Goal: Task Accomplishment & Management: Manage account settings

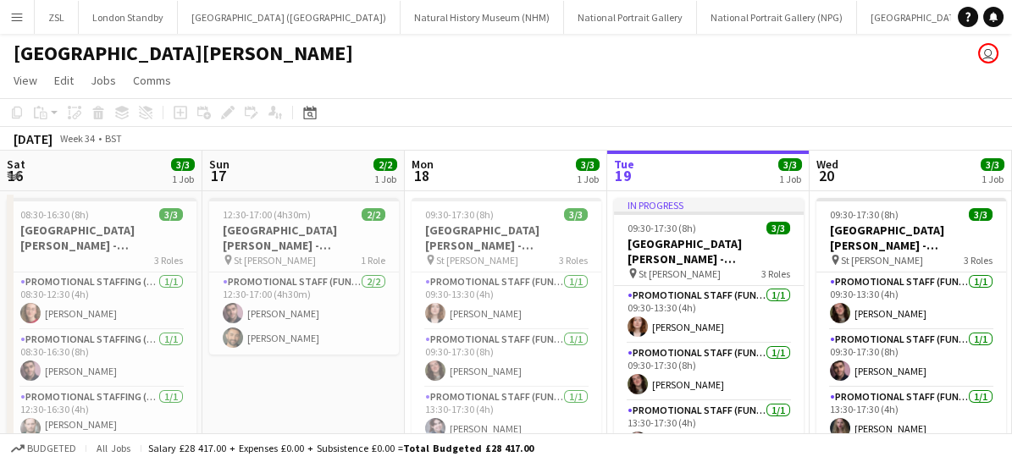
scroll to position [0, 405]
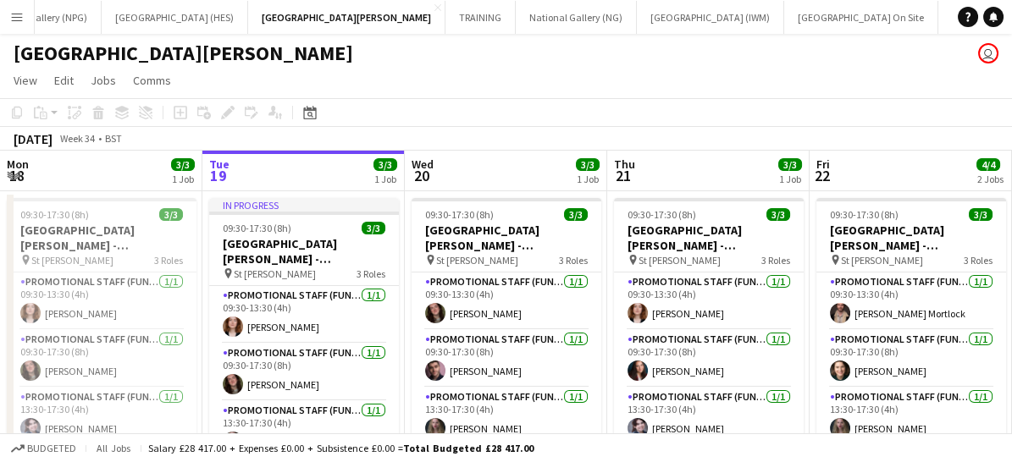
click at [10, 19] on app-icon "Menu" at bounding box center [17, 17] width 14 height 14
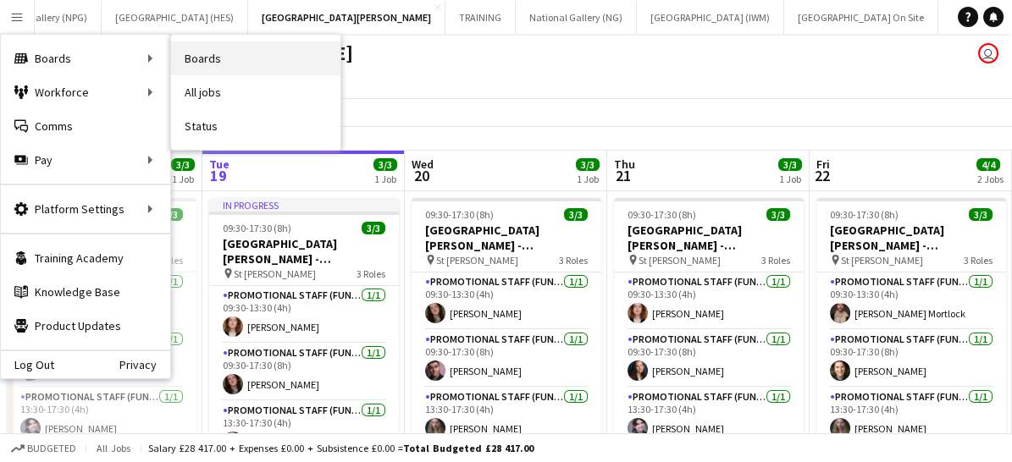
click at [233, 53] on link "Boards" at bounding box center [255, 58] width 169 height 34
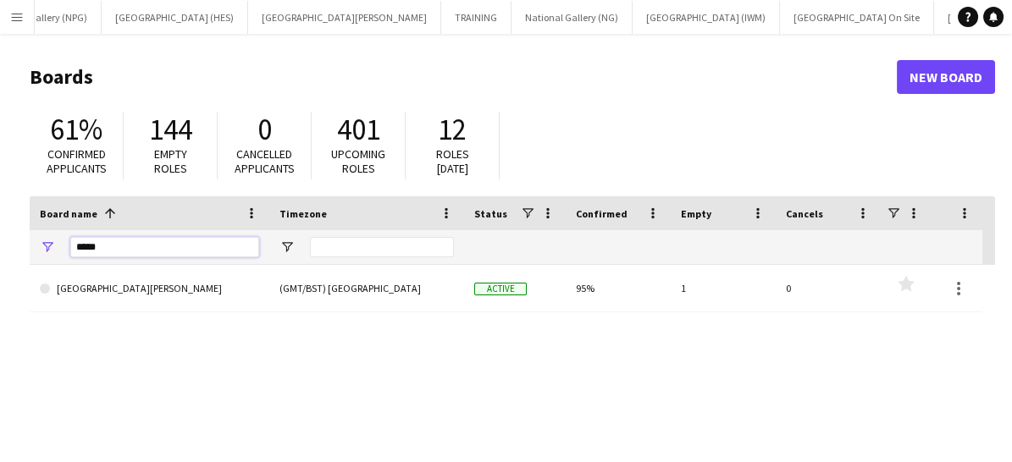
drag, startPoint x: 150, startPoint y: 248, endPoint x: 5, endPoint y: 225, distance: 146.6
click at [5, 225] on main "Boards New Board 61% Confirmed applicants 144 Empty roles 0 Cancelled applicant…" at bounding box center [506, 339] width 1012 height 611
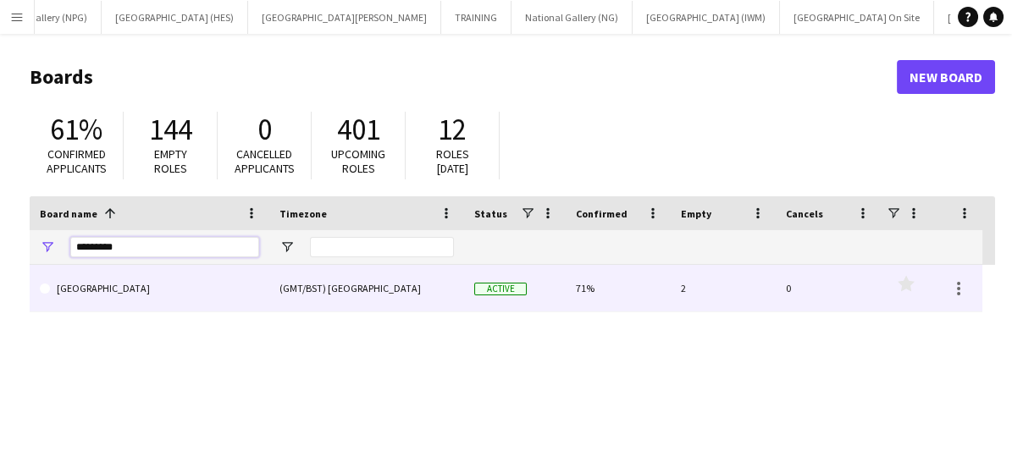
type input "*********"
click at [105, 292] on link "[GEOGRAPHIC_DATA]" at bounding box center [149, 288] width 219 height 47
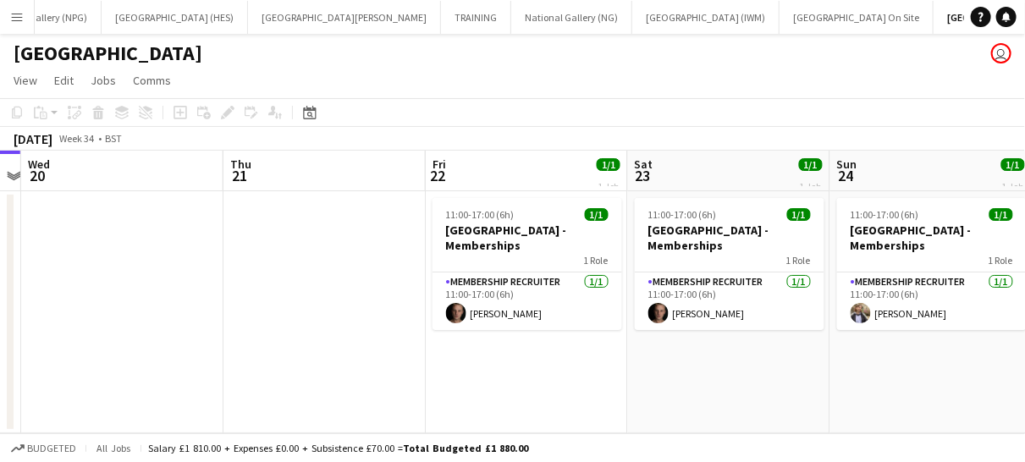
scroll to position [0, 548]
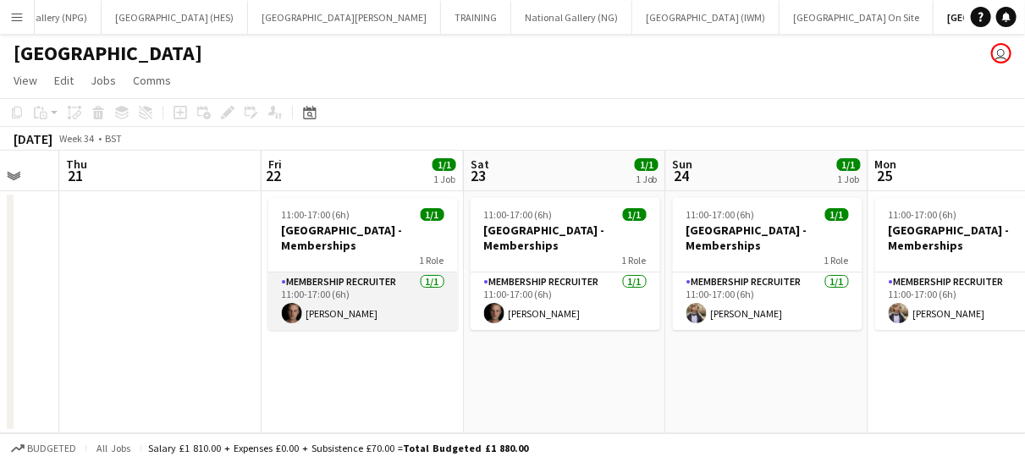
click at [397, 304] on app-card-role "Membership Recruiter [DATE] 11:00-17:00 (6h) [PERSON_NAME]" at bounding box center [363, 302] width 190 height 58
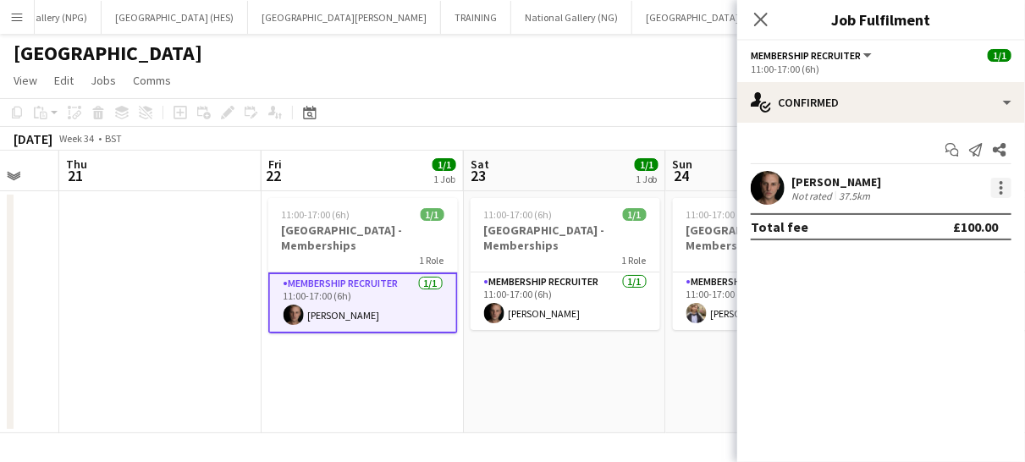
click at [1005, 184] on div at bounding box center [1002, 188] width 20 height 20
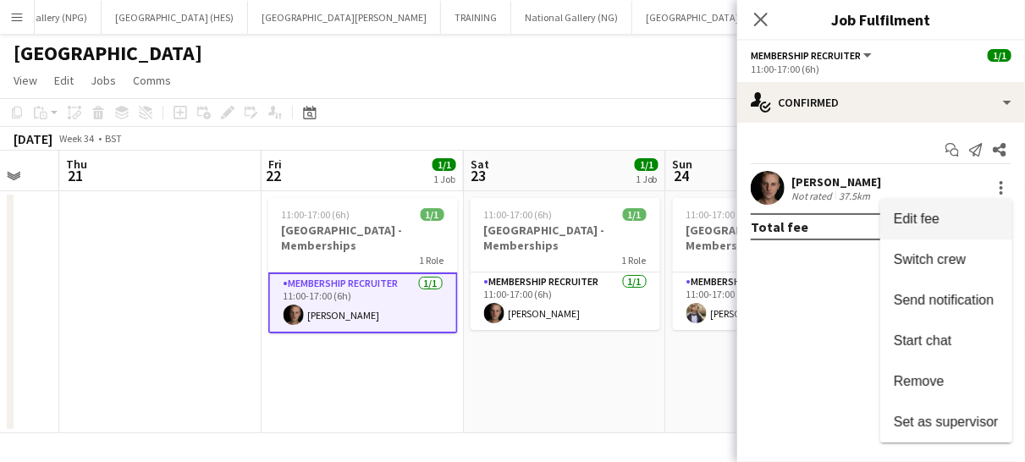
click at [930, 215] on span "Edit fee" at bounding box center [917, 219] width 46 height 14
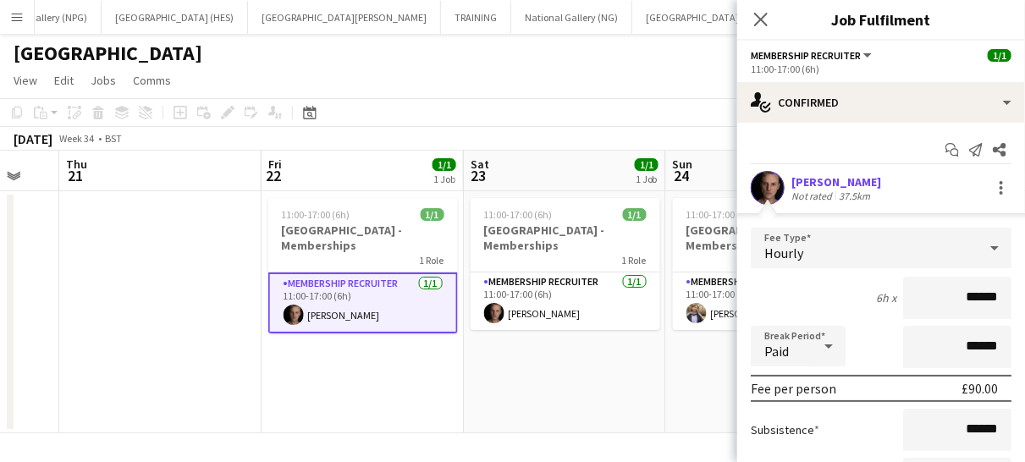
click at [945, 248] on div "Hourly" at bounding box center [864, 248] width 227 height 41
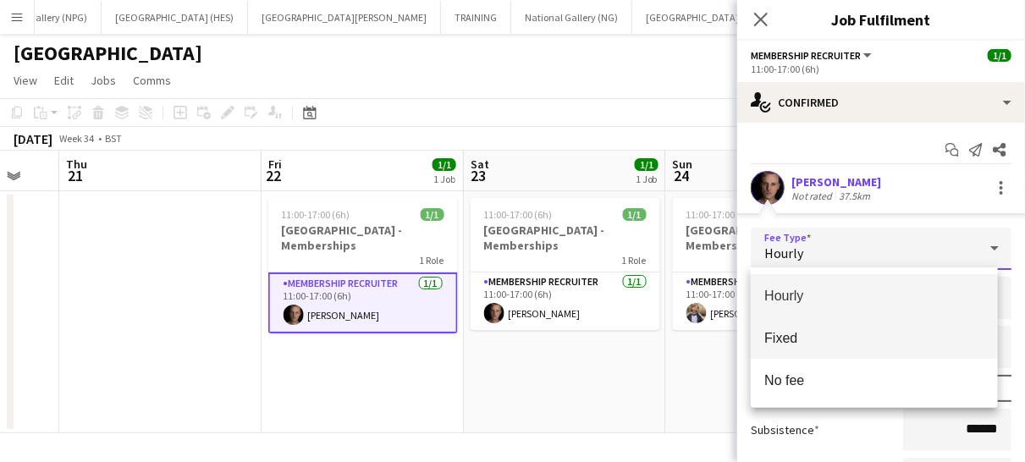
click at [864, 340] on span "Fixed" at bounding box center [875, 338] width 220 height 16
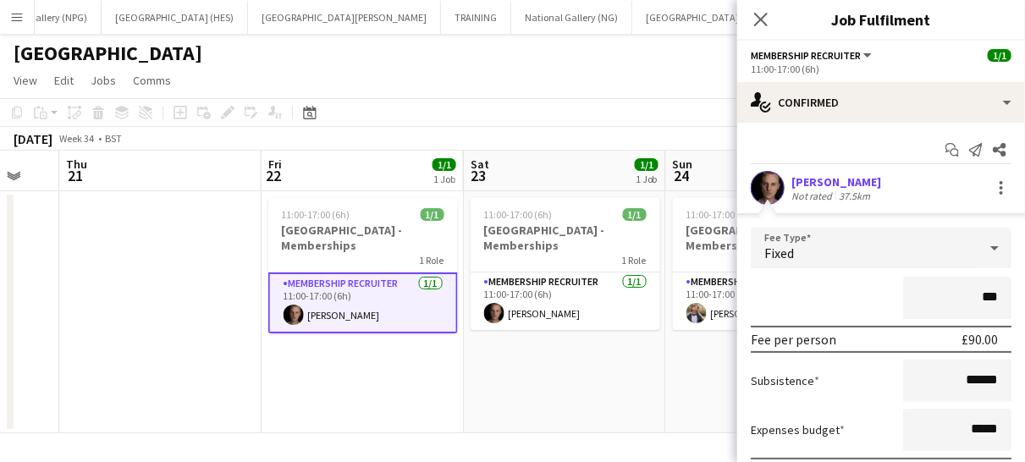
type input "**"
type input "*******"
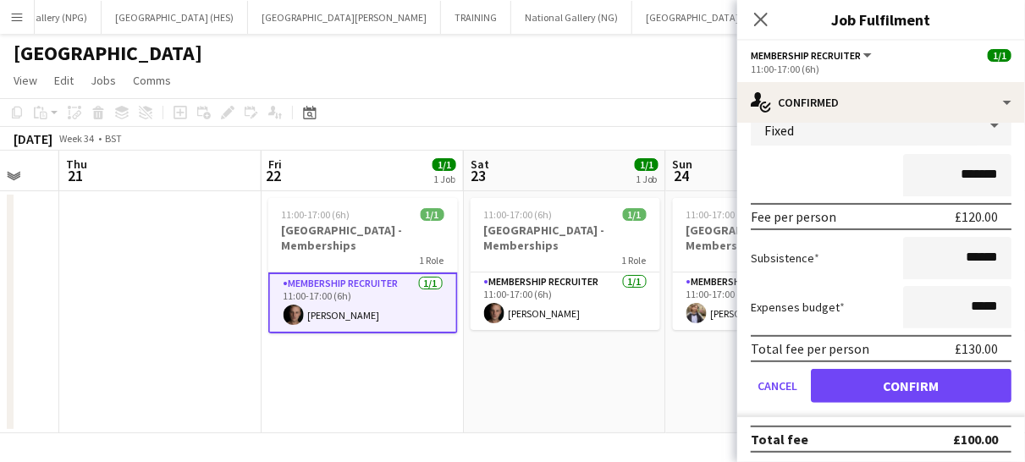
scroll to position [124, 0]
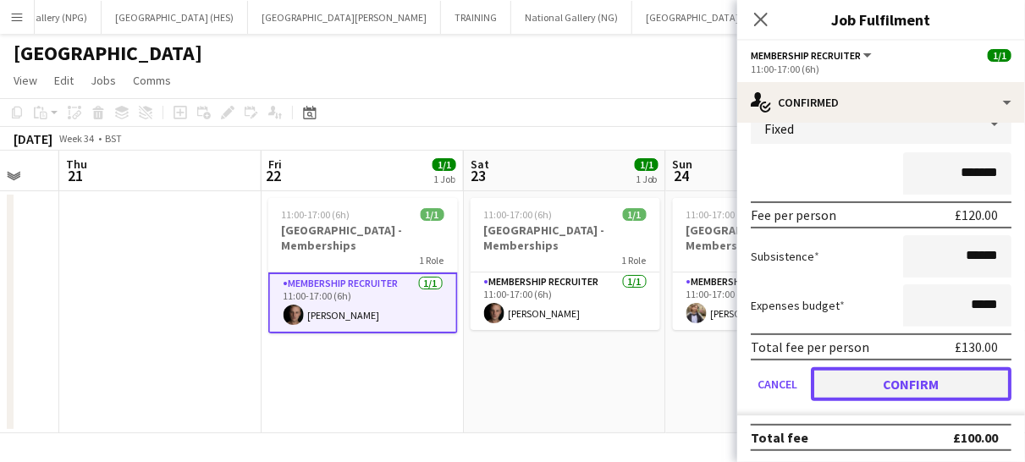
click at [870, 378] on button "Confirm" at bounding box center [911, 384] width 201 height 34
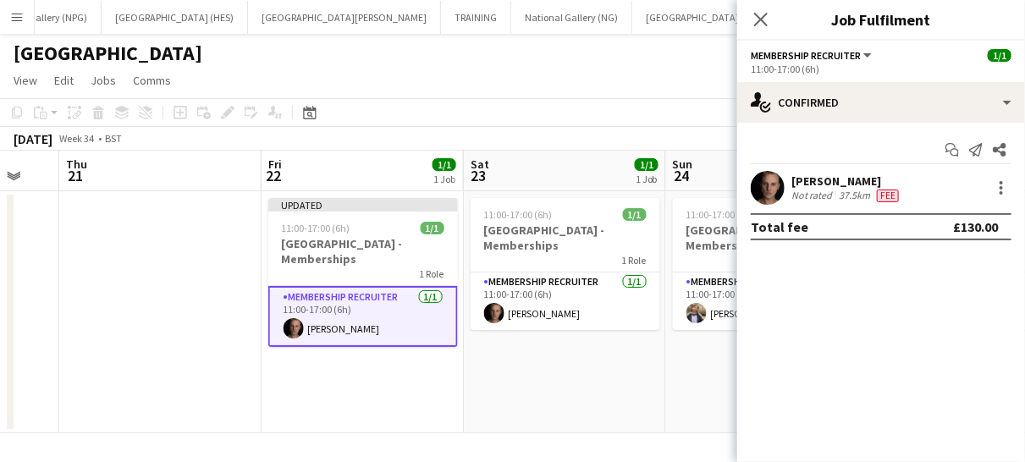
scroll to position [0, 0]
click at [757, 17] on icon "Close pop-in" at bounding box center [761, 19] width 16 height 16
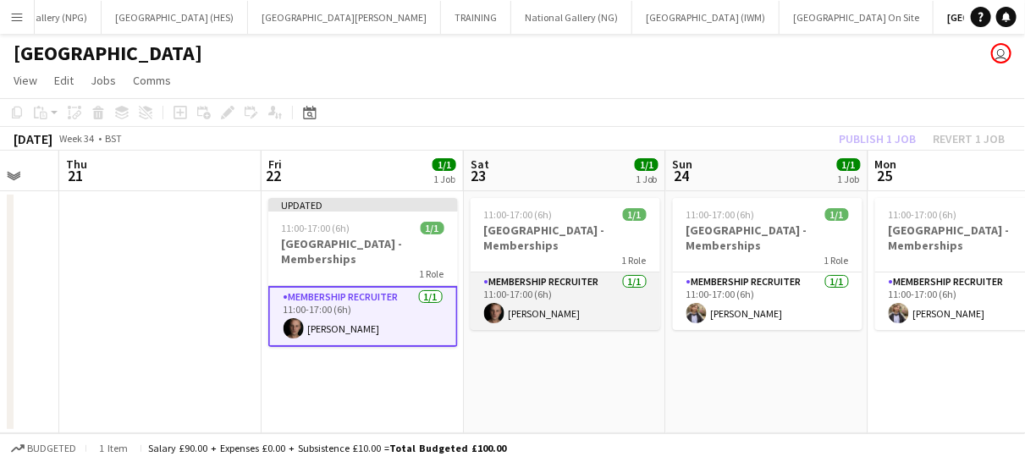
click at [595, 309] on app-card-role "Membership Recruiter [DATE] 11:00-17:00 (6h) [PERSON_NAME]" at bounding box center [566, 302] width 190 height 58
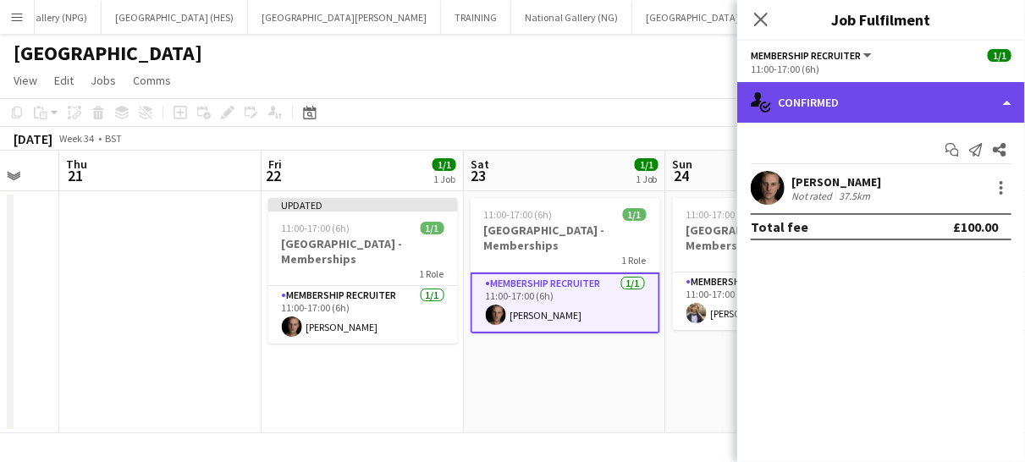
click at [869, 105] on div "single-neutral-actions-check-2 Confirmed" at bounding box center [882, 102] width 288 height 41
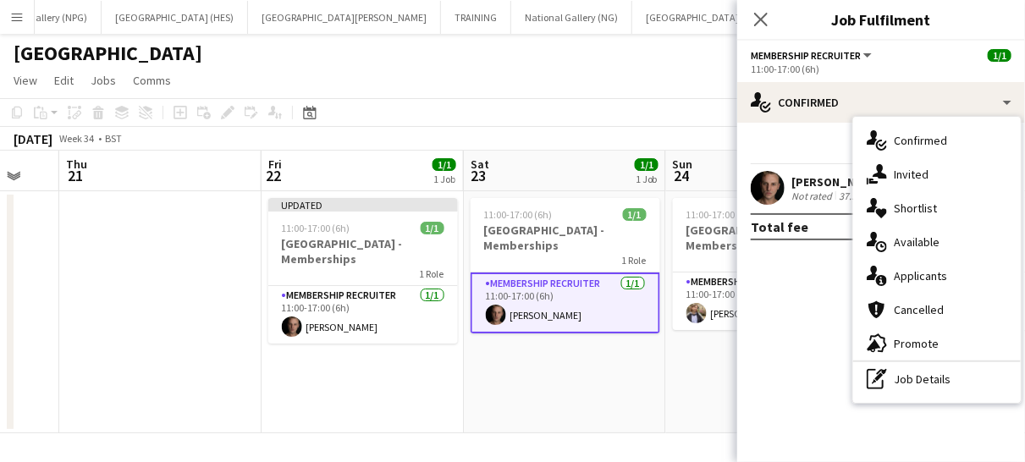
click at [800, 382] on mat-expansion-panel "check Confirmed Start chat Send notification Share [PERSON_NAME] Not rated 37.5…" at bounding box center [882, 293] width 288 height 340
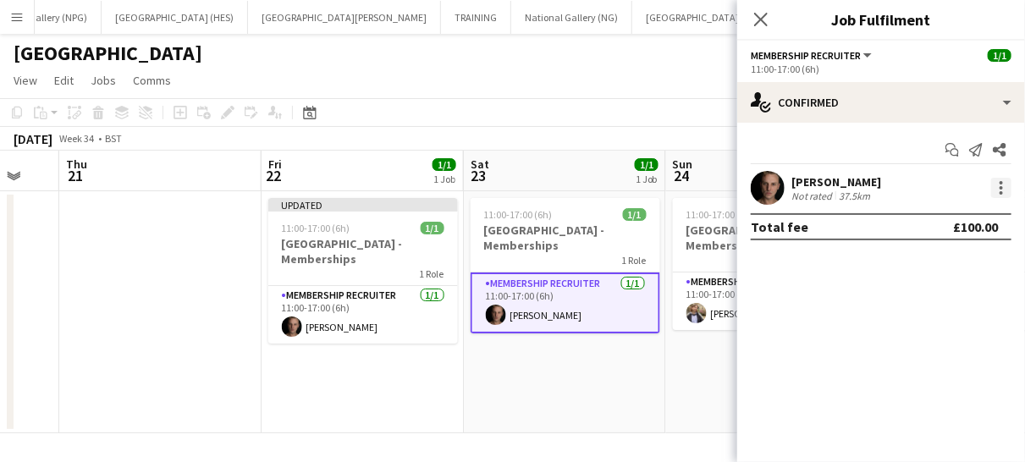
click at [997, 187] on div at bounding box center [1002, 188] width 20 height 20
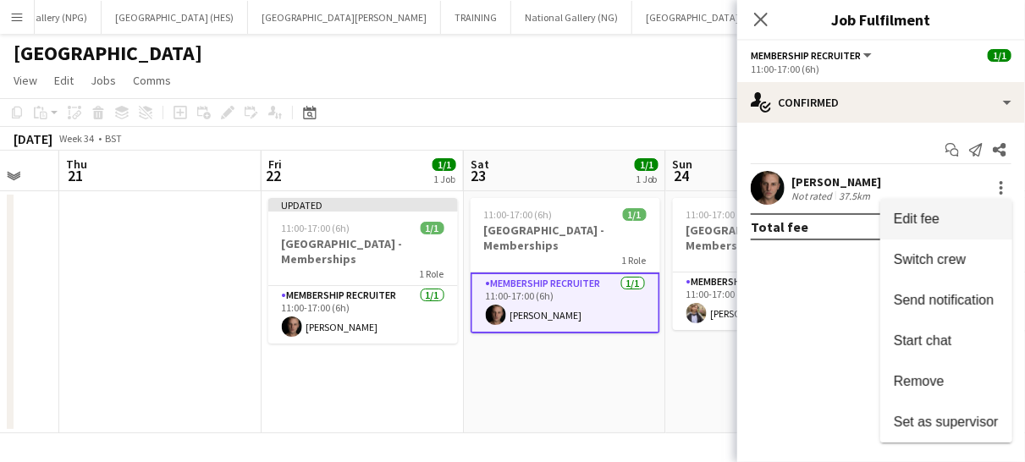
click at [913, 223] on span "Edit fee" at bounding box center [917, 219] width 46 height 14
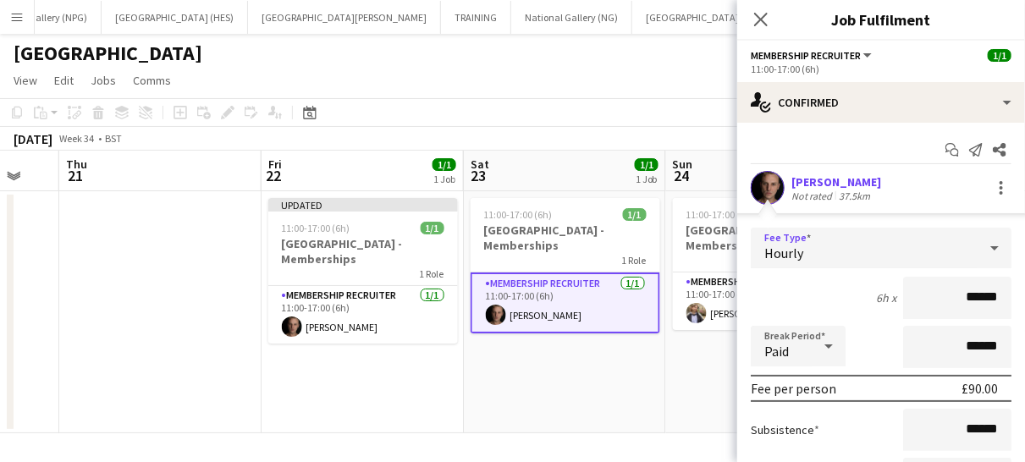
click at [933, 256] on div "Hourly" at bounding box center [864, 248] width 227 height 41
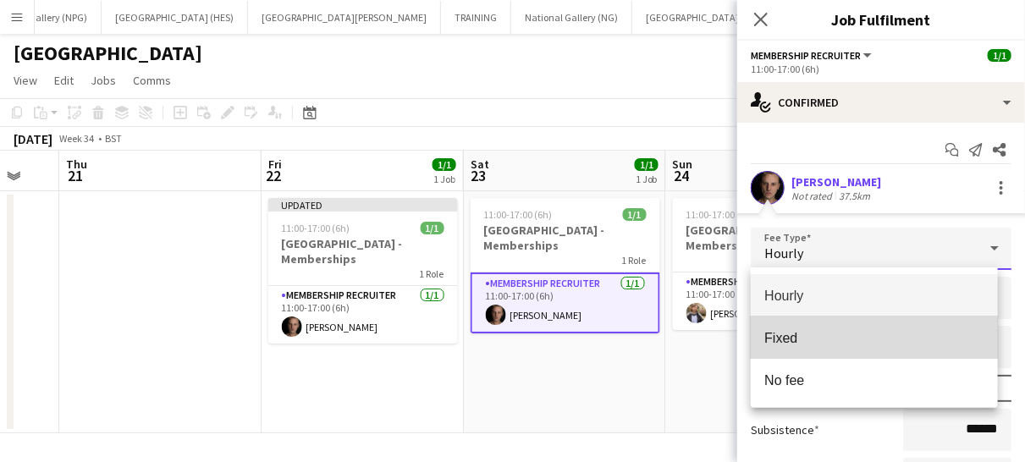
click at [868, 330] on span "Fixed" at bounding box center [875, 338] width 220 height 16
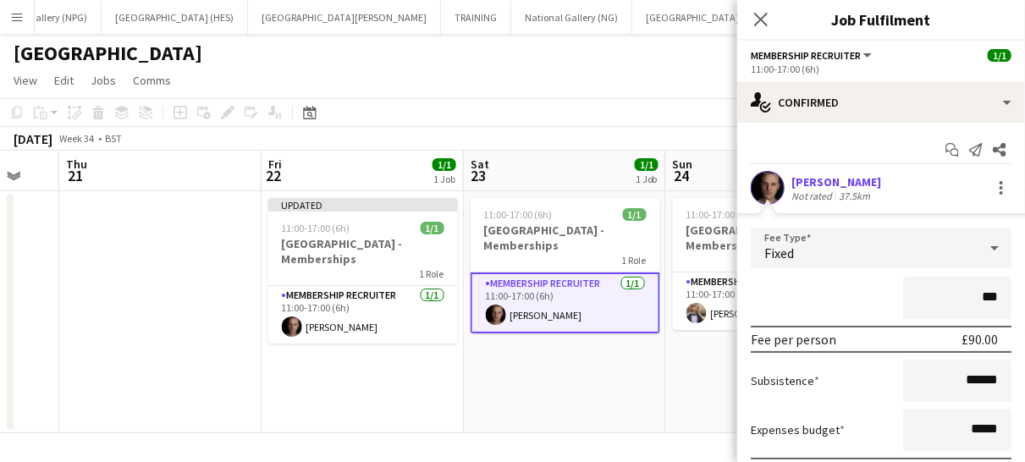
type input "**"
click at [937, 301] on input "****" at bounding box center [957, 298] width 108 height 42
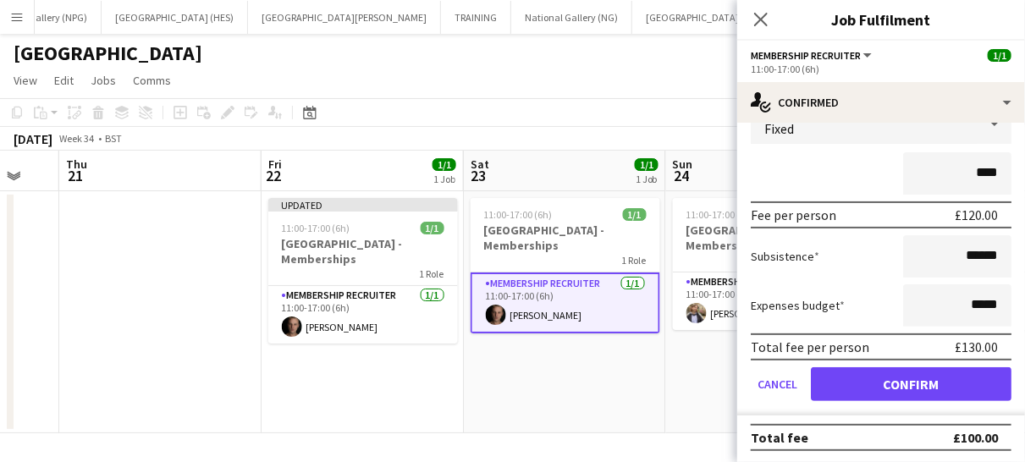
type input "****"
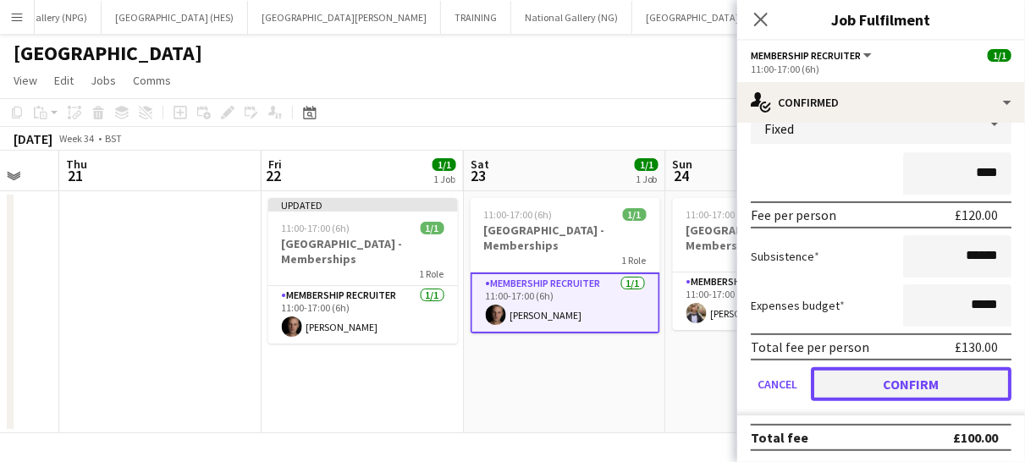
click at [897, 378] on button "Confirm" at bounding box center [911, 384] width 201 height 34
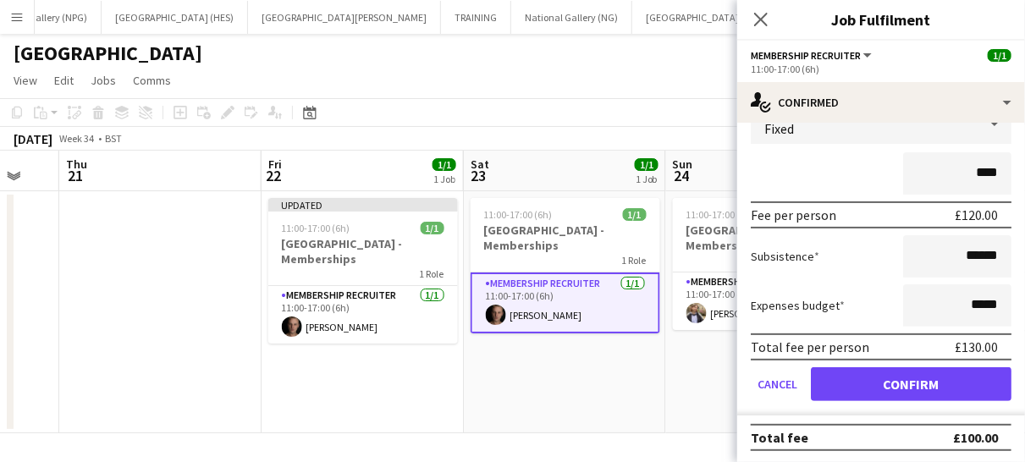
scroll to position [0, 0]
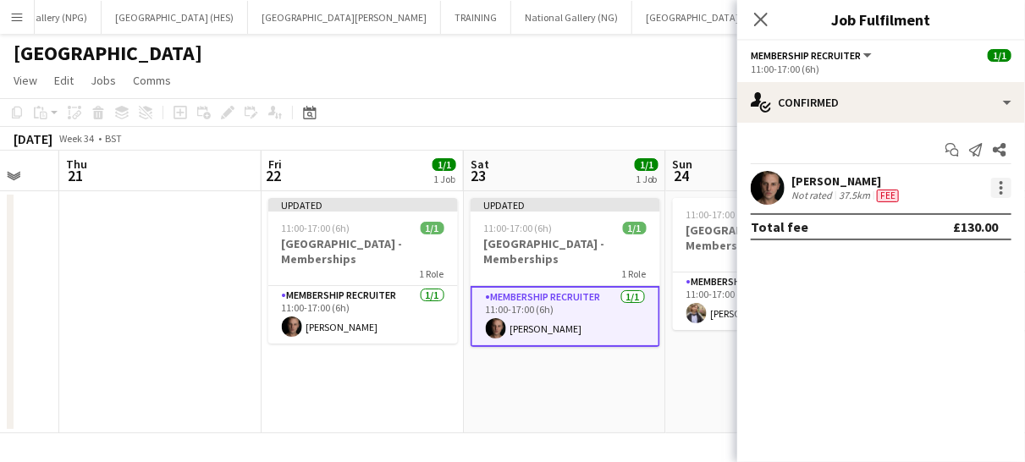
click at [1004, 182] on div at bounding box center [1002, 188] width 20 height 20
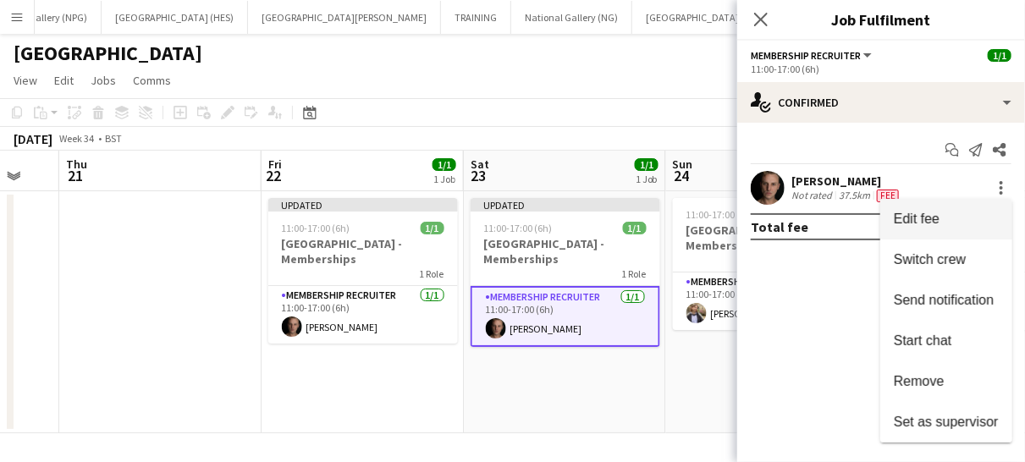
click at [938, 233] on button "Edit fee" at bounding box center [947, 219] width 132 height 41
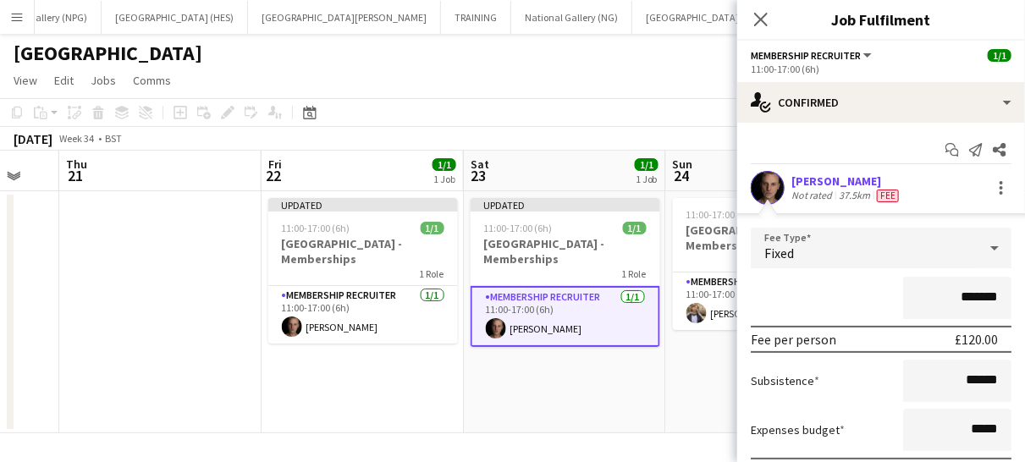
scroll to position [124, 0]
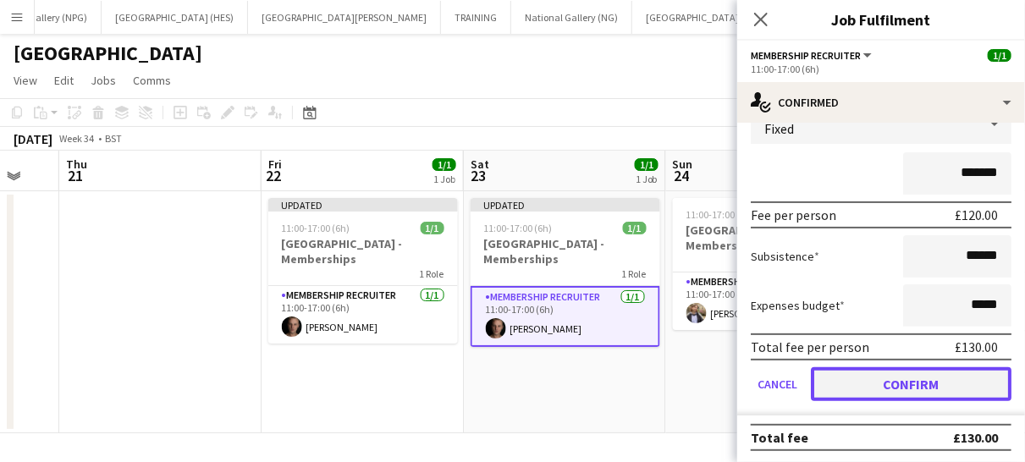
click at [886, 385] on button "Confirm" at bounding box center [911, 384] width 201 height 34
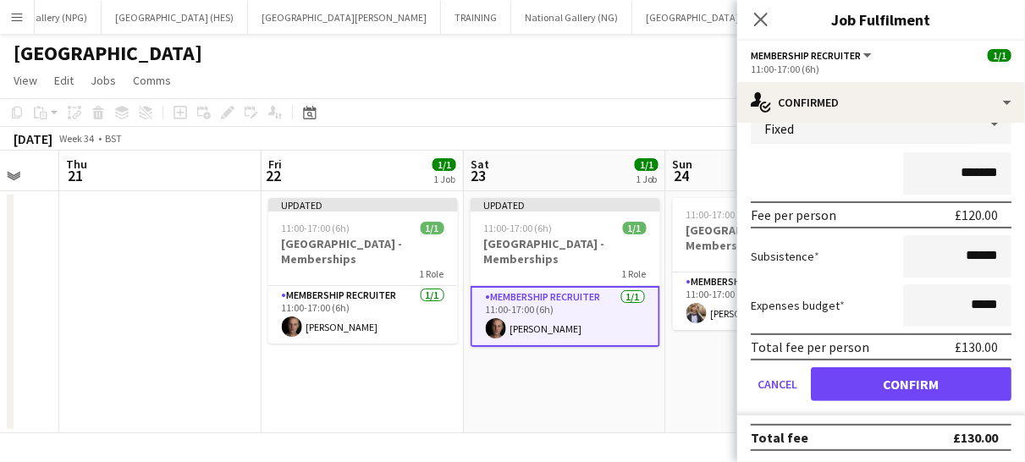
scroll to position [0, 0]
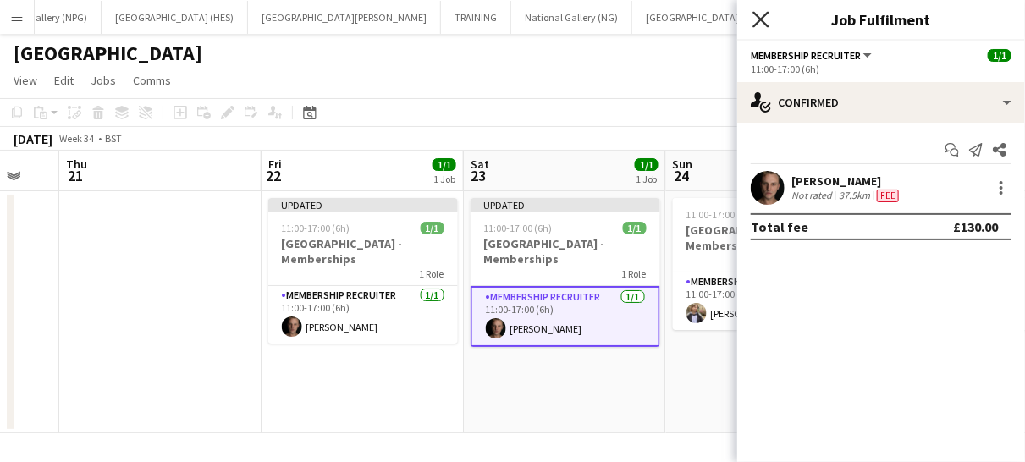
click at [758, 27] on icon "Close pop-in" at bounding box center [761, 19] width 16 height 16
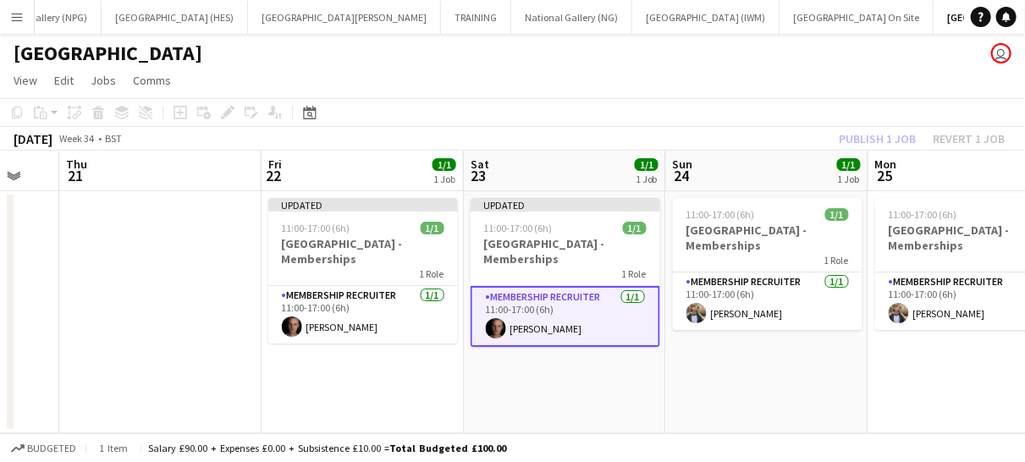
click at [594, 317] on app-card-role "Membership Recruiter [DATE] 11:00-17:00 (6h) [PERSON_NAME]" at bounding box center [566, 316] width 190 height 61
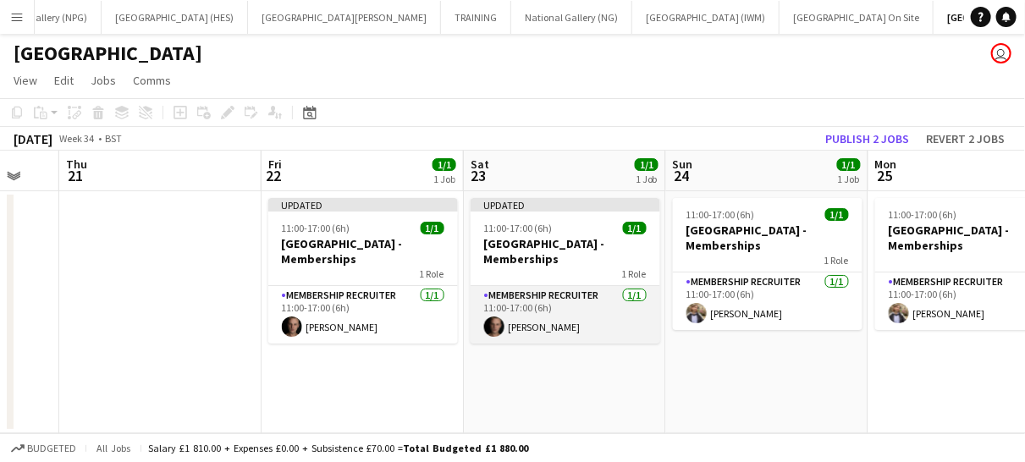
click at [594, 317] on app-card-role "Membership Recruiter [DATE] 11:00-17:00 (6h) [PERSON_NAME]" at bounding box center [566, 315] width 190 height 58
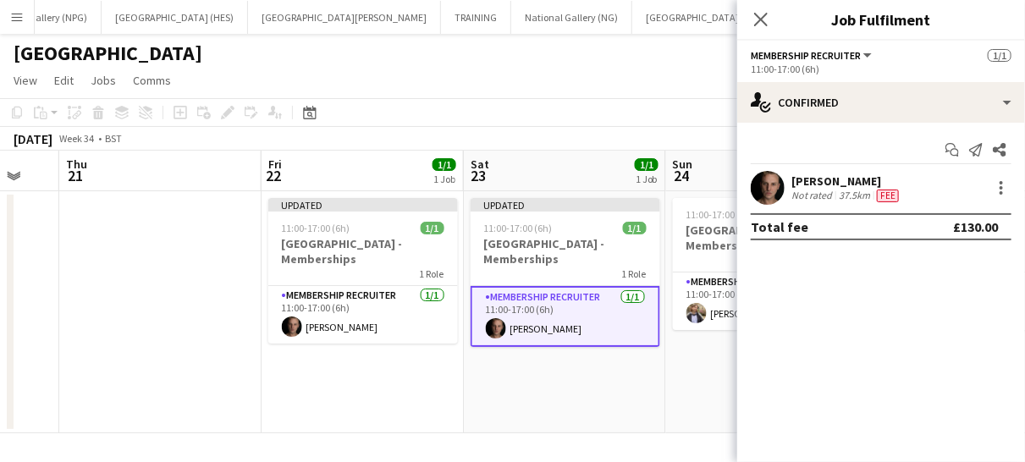
click at [581, 330] on app-card-role "Membership Recruiter [DATE] 11:00-17:00 (6h) [PERSON_NAME]" at bounding box center [566, 316] width 190 height 61
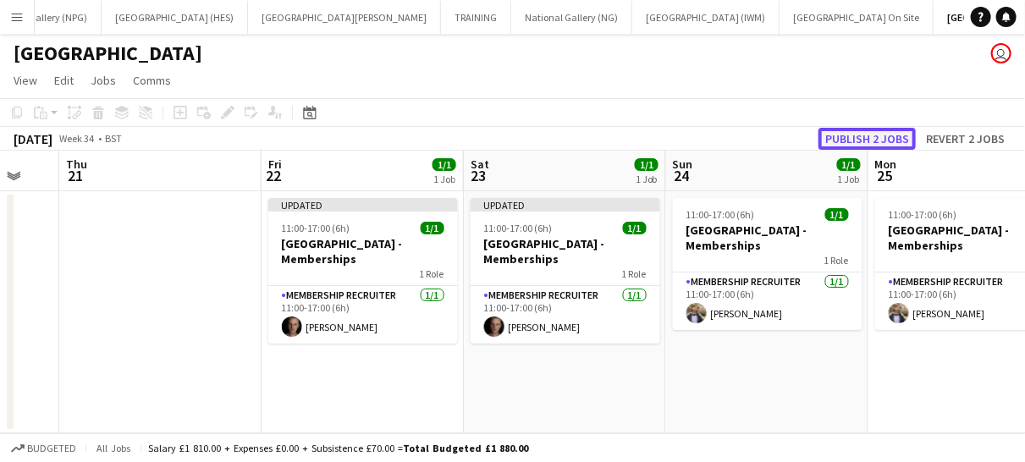
click at [866, 129] on button "Publish 2 jobs" at bounding box center [867, 139] width 97 height 22
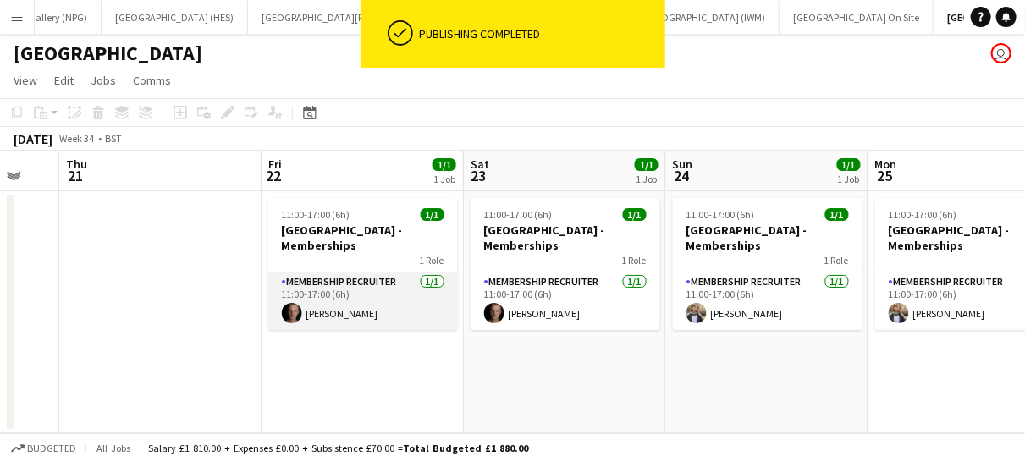
click at [407, 305] on app-card-role "Membership Recruiter [DATE] 11:00-17:00 (6h) [PERSON_NAME]" at bounding box center [363, 302] width 190 height 58
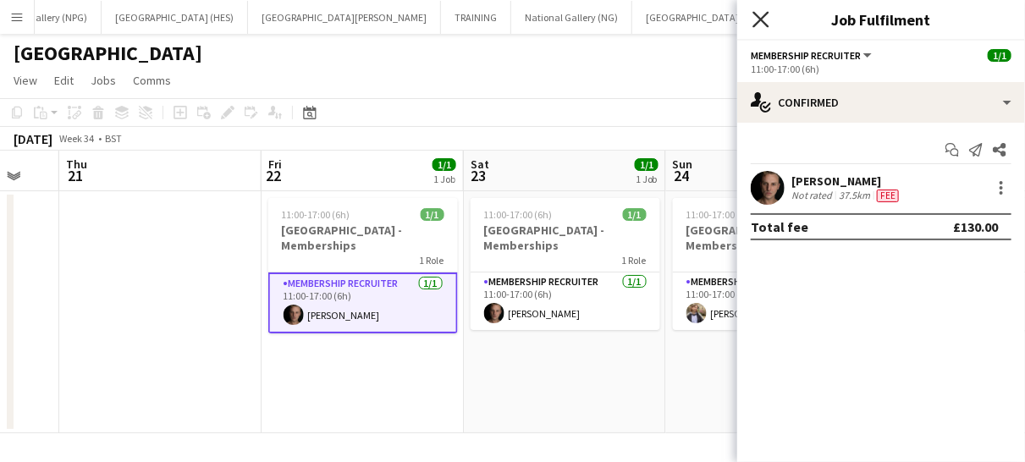
click at [763, 14] on icon "Close pop-in" at bounding box center [761, 19] width 16 height 16
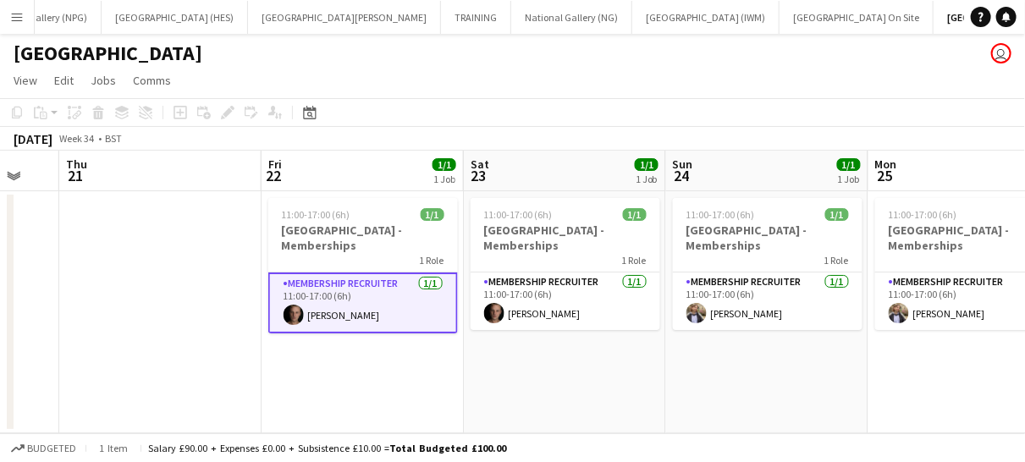
click at [19, 19] on app-icon "Menu" at bounding box center [17, 17] width 14 height 14
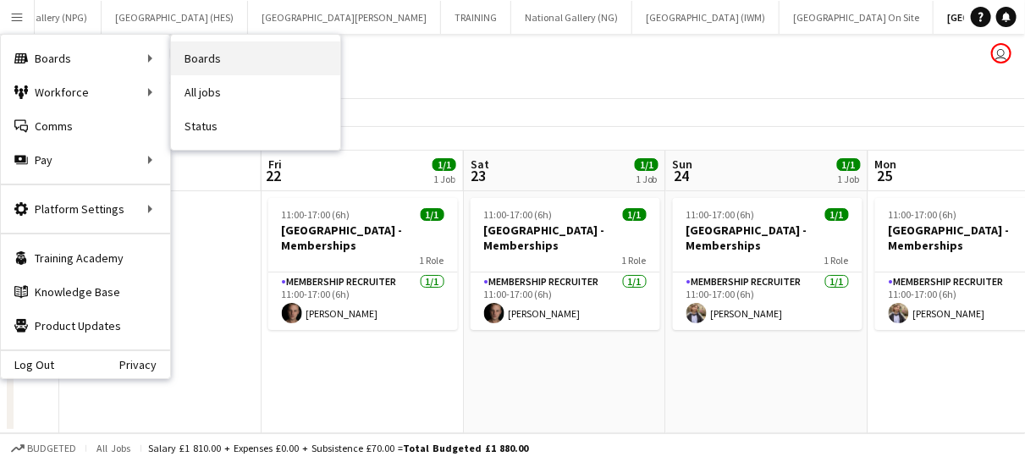
click at [213, 55] on link "Boards" at bounding box center [255, 58] width 169 height 34
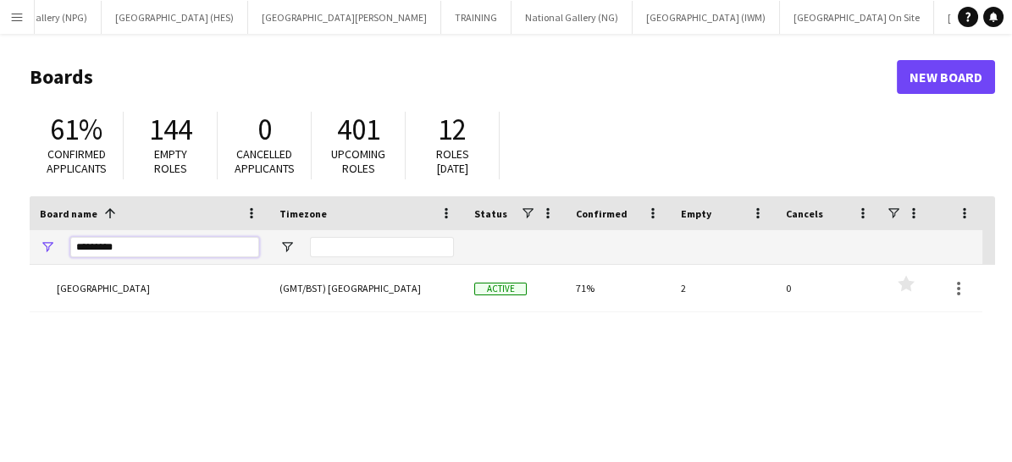
drag, startPoint x: 163, startPoint y: 247, endPoint x: 23, endPoint y: 237, distance: 140.1
click at [23, 237] on main "Boards New Board 61% Confirmed applicants 144 Empty roles 0 Cancelled applicant…" at bounding box center [506, 339] width 1012 height 611
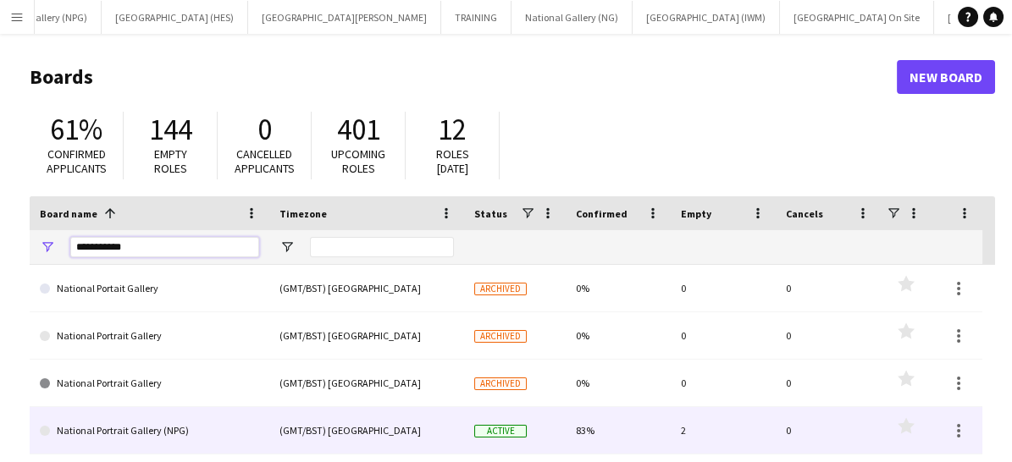
type input "**********"
click at [118, 433] on link "National Portrait Gallery (NPG)" at bounding box center [149, 430] width 219 height 47
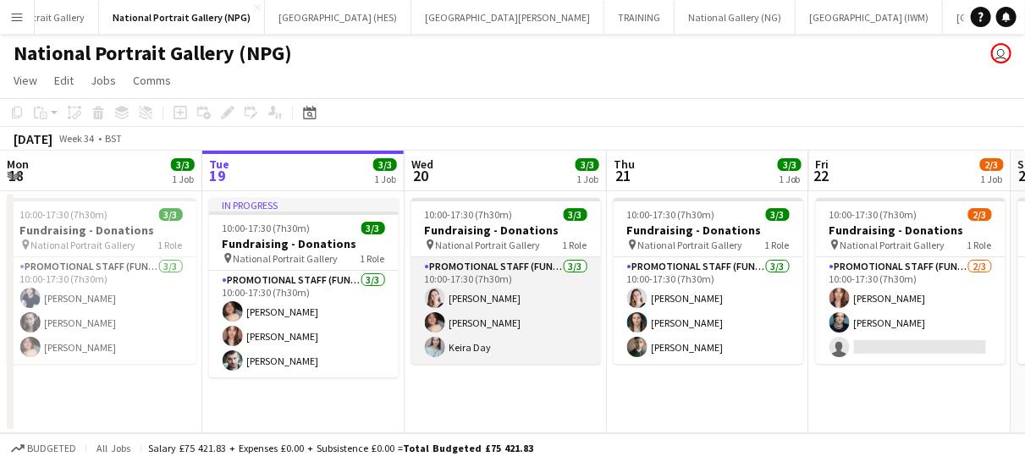
scroll to position [0, 638]
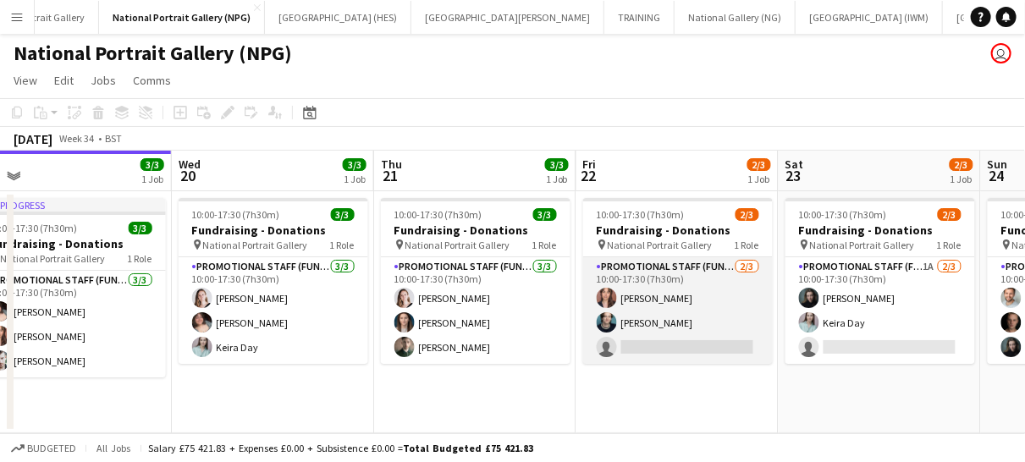
click at [693, 336] on app-card-role "Promotional Staff (Fundraiser) [DATE] 10:00-17:30 (7h30m) [PERSON_NAME] Abouaye…" at bounding box center [678, 310] width 190 height 107
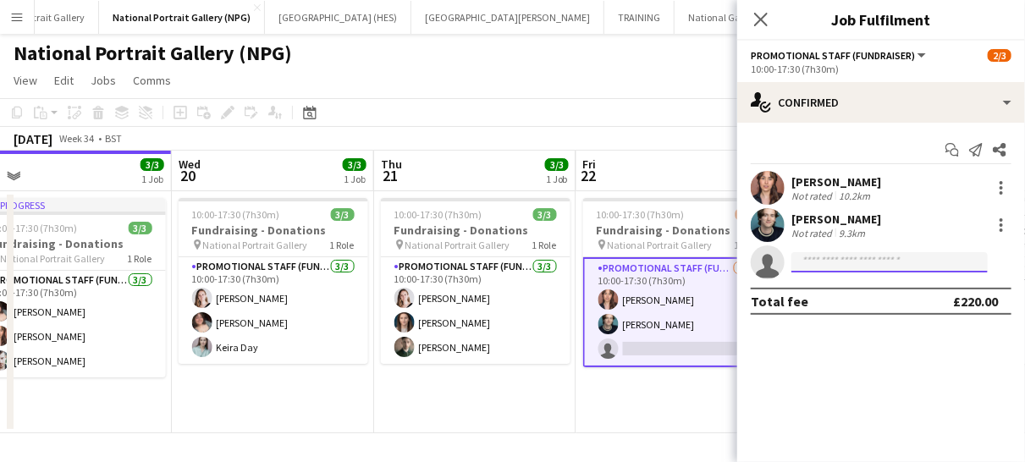
click at [833, 266] on input at bounding box center [890, 262] width 196 height 20
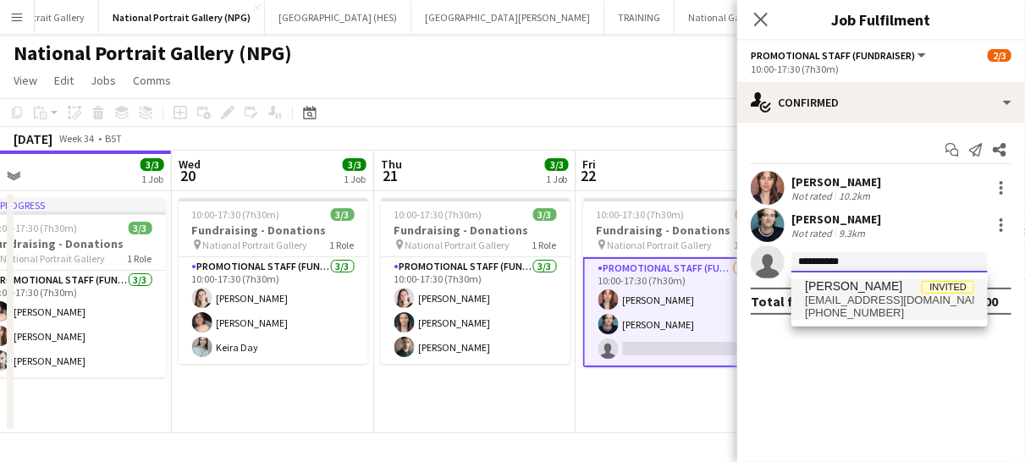
type input "**********"
click at [835, 289] on span "[PERSON_NAME]" at bounding box center [853, 286] width 97 height 14
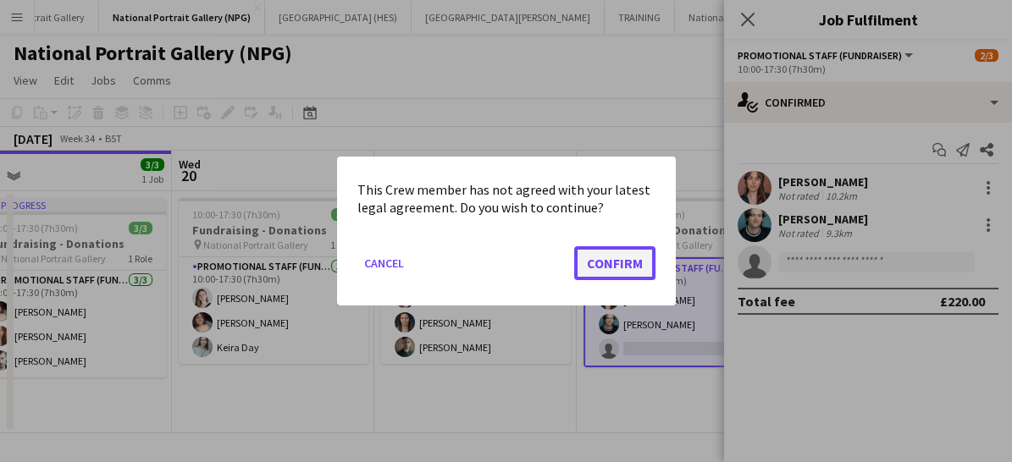
click at [598, 254] on button "Confirm" at bounding box center [614, 263] width 81 height 34
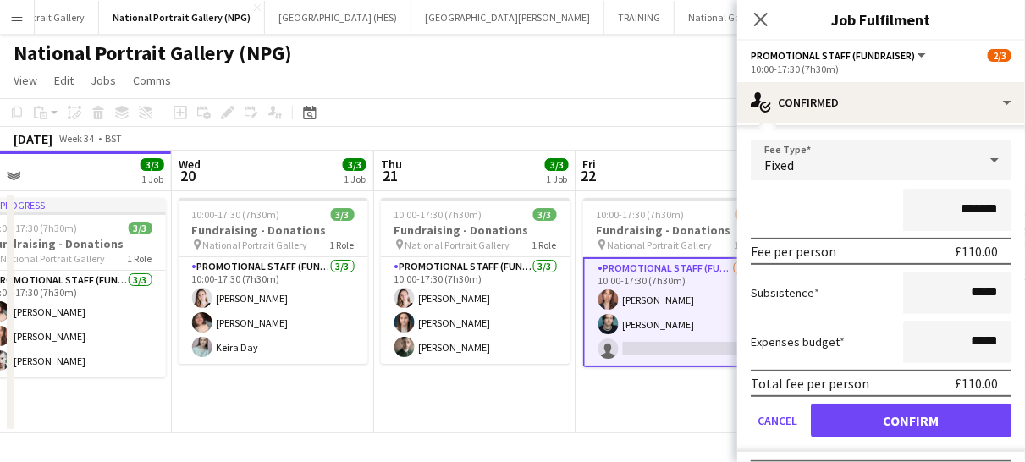
scroll to position [163, 0]
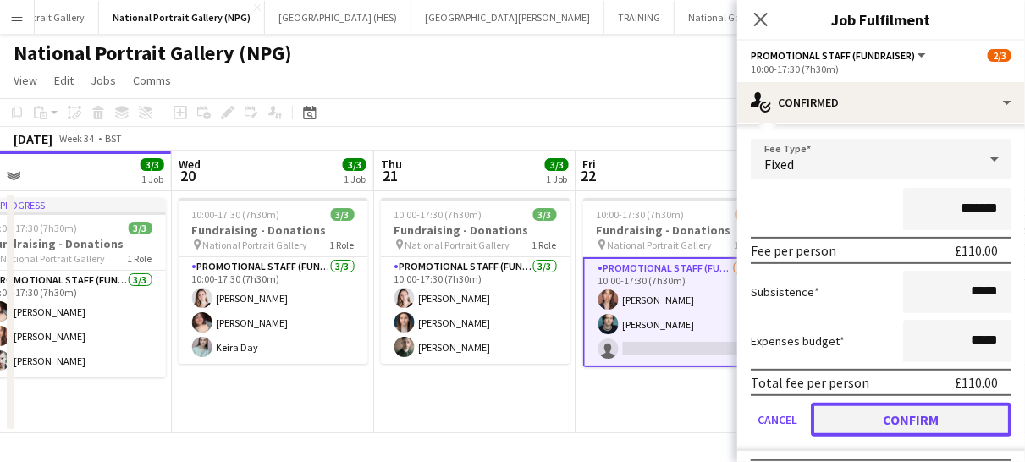
click at [893, 419] on button "Confirm" at bounding box center [911, 420] width 201 height 34
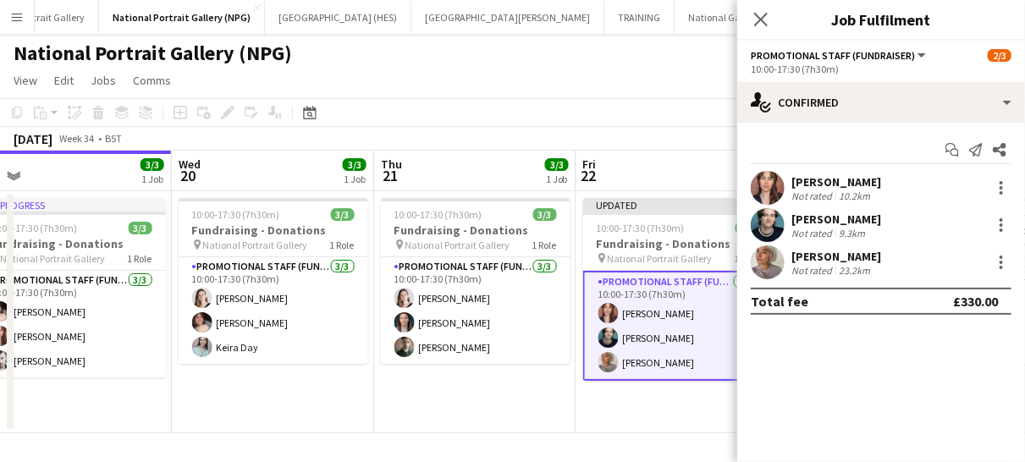
scroll to position [0, 0]
click at [769, 25] on icon "Close pop-in" at bounding box center [761, 19] width 16 height 16
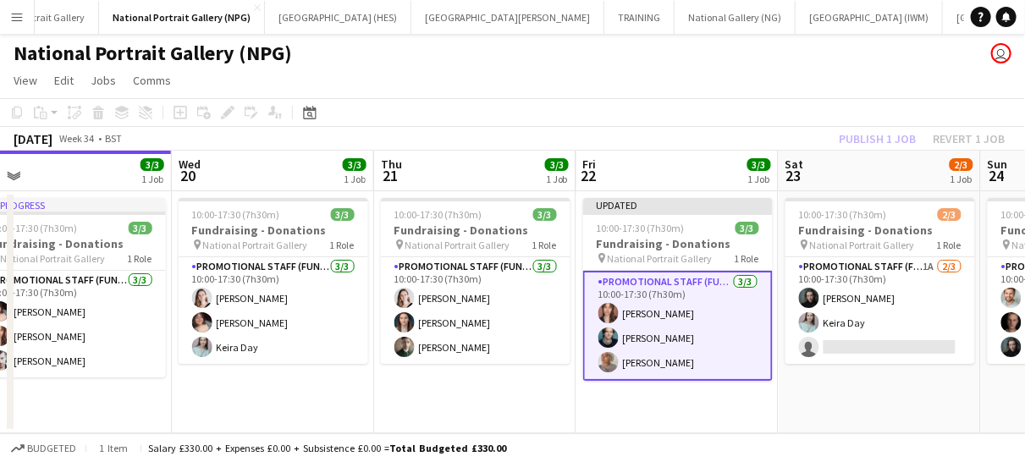
click at [711, 321] on app-card-role "Promotional Staff (Fundraiser) [DATE] 10:00-17:30 (7h30m) [PERSON_NAME] [PERSON…" at bounding box center [678, 326] width 190 height 110
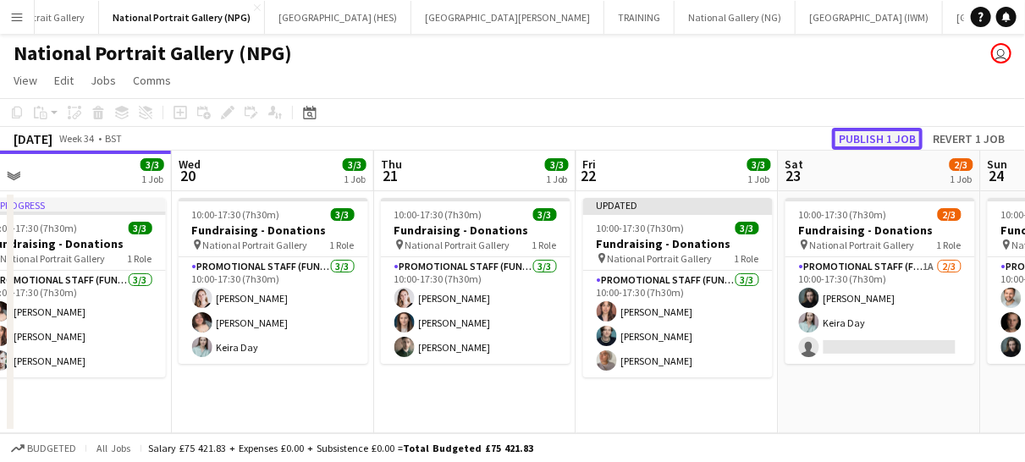
click at [870, 137] on button "Publish 1 job" at bounding box center [877, 139] width 91 height 22
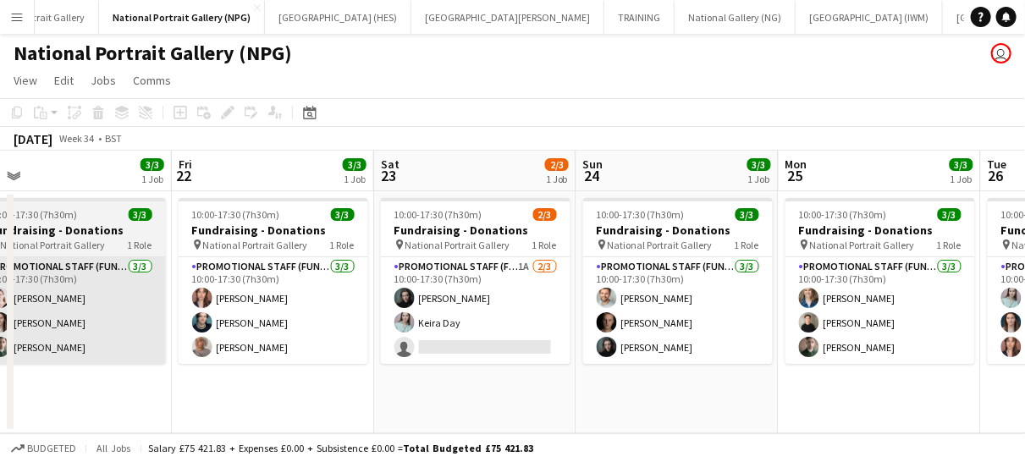
scroll to position [0, 519]
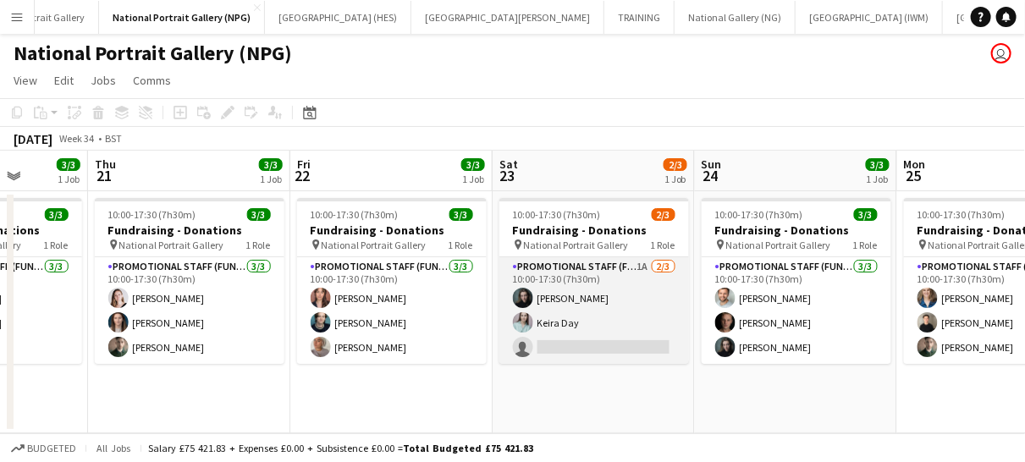
click at [616, 338] on app-card-role "Promotional Staff (Fundraiser) 1A [DATE] 10:00-17:30 (7h30m) [PERSON_NAME] Keir…" at bounding box center [595, 310] width 190 height 107
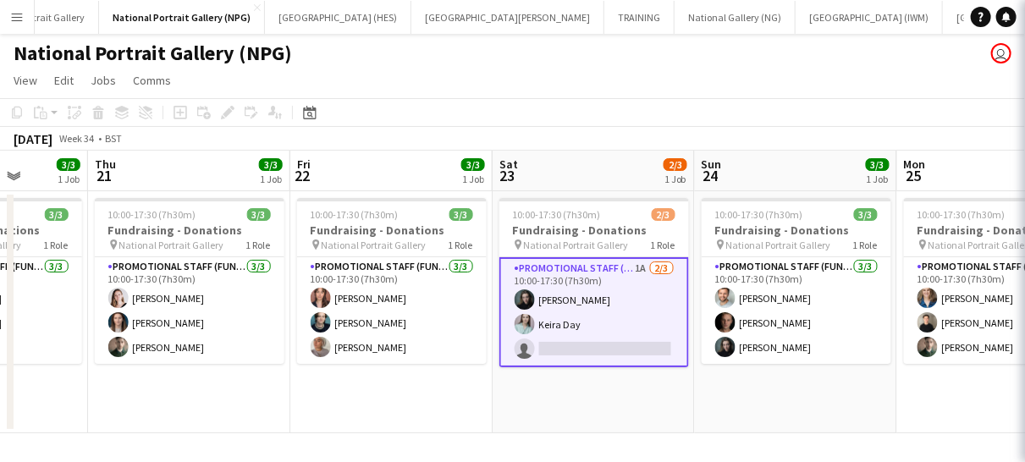
click at [633, 322] on app-card-role "Promotional Staff (Fundraiser) 1A [DATE] 10:00-17:30 (7h30m) [PERSON_NAME] Keir…" at bounding box center [595, 312] width 190 height 110
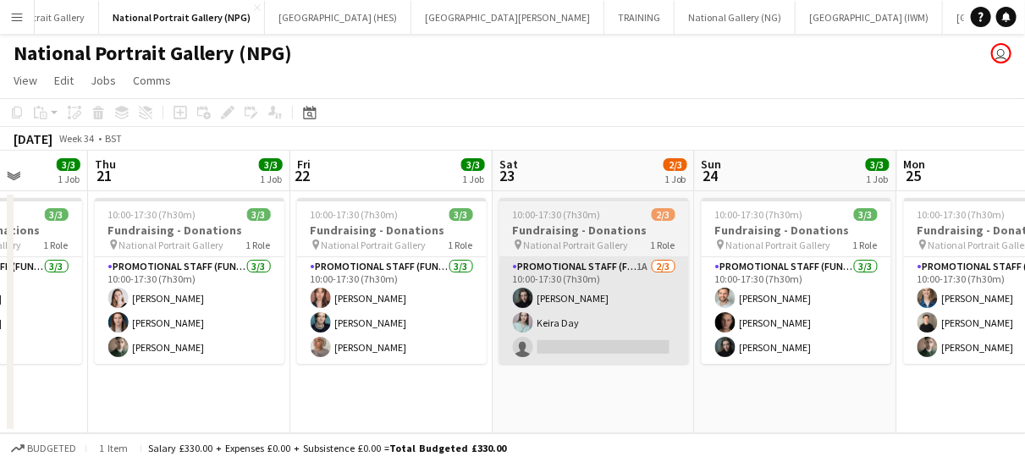
click at [832, 259] on app-card-role "Promotional Staff (Fundraiser) [DATE] 10:00-17:30 (7h30m) [PERSON_NAME] [PERSON…" at bounding box center [797, 310] width 190 height 107
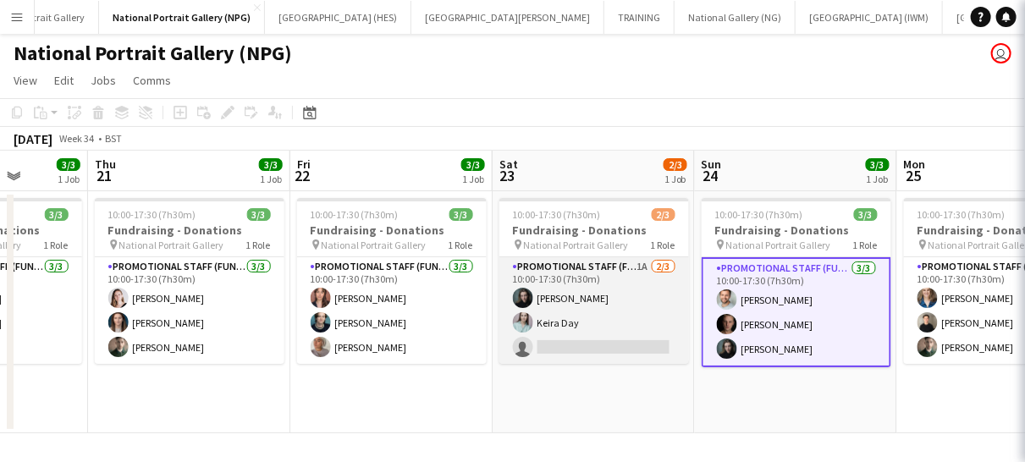
click at [616, 345] on app-card-role "Promotional Staff (Fundraiser) 1A [DATE] 10:00-17:30 (7h30m) [PERSON_NAME] Keir…" at bounding box center [595, 310] width 190 height 107
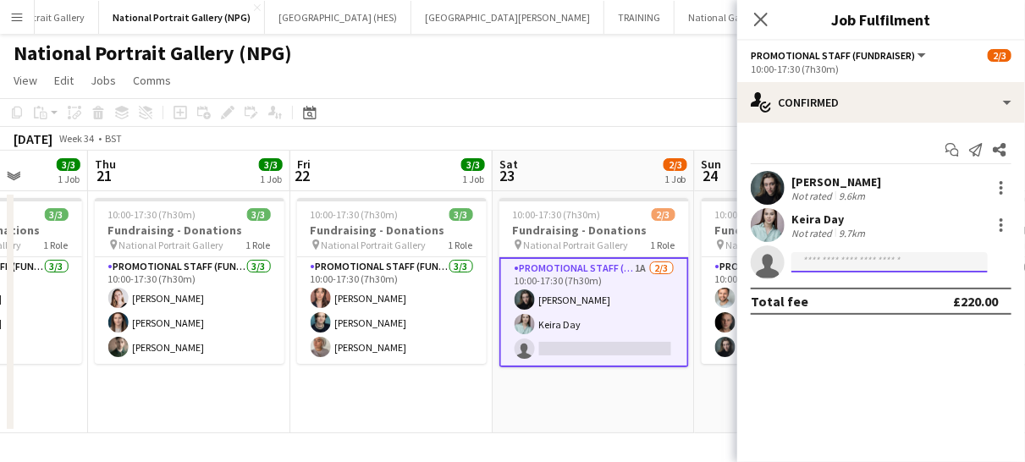
click at [820, 262] on input at bounding box center [890, 262] width 196 height 20
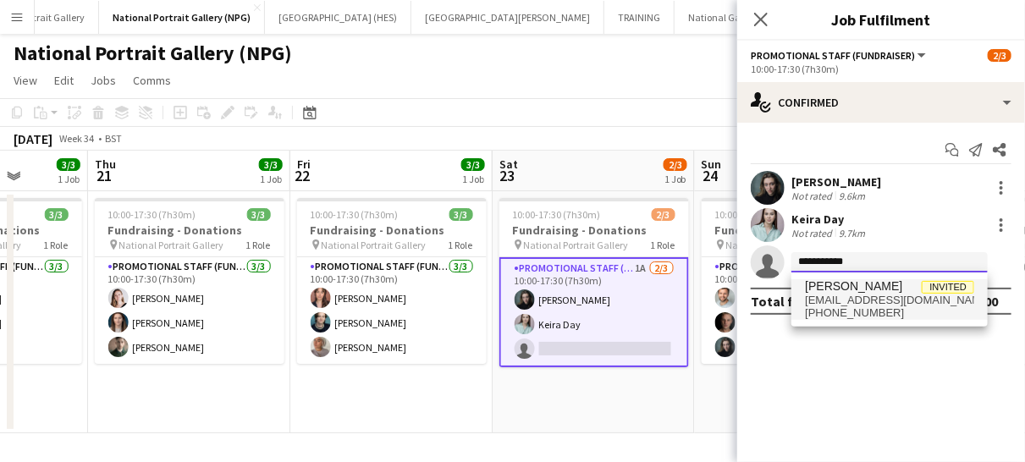
type input "**********"
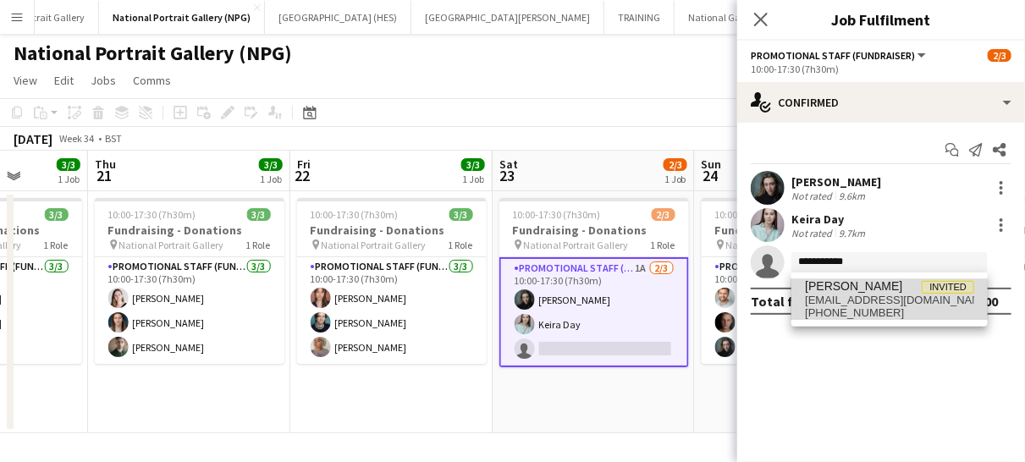
click at [830, 301] on span "[EMAIL_ADDRESS][DOMAIN_NAME]" at bounding box center [889, 301] width 169 height 14
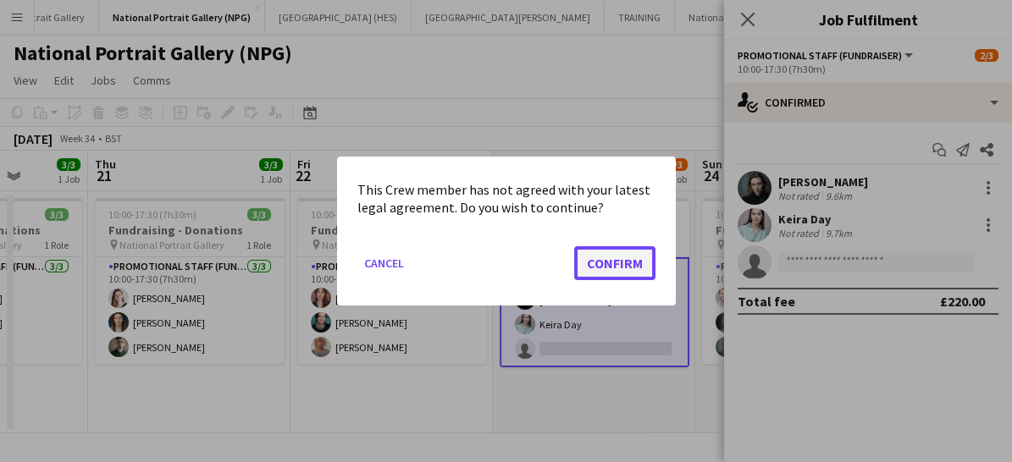
click at [637, 261] on button "Confirm" at bounding box center [614, 263] width 81 height 34
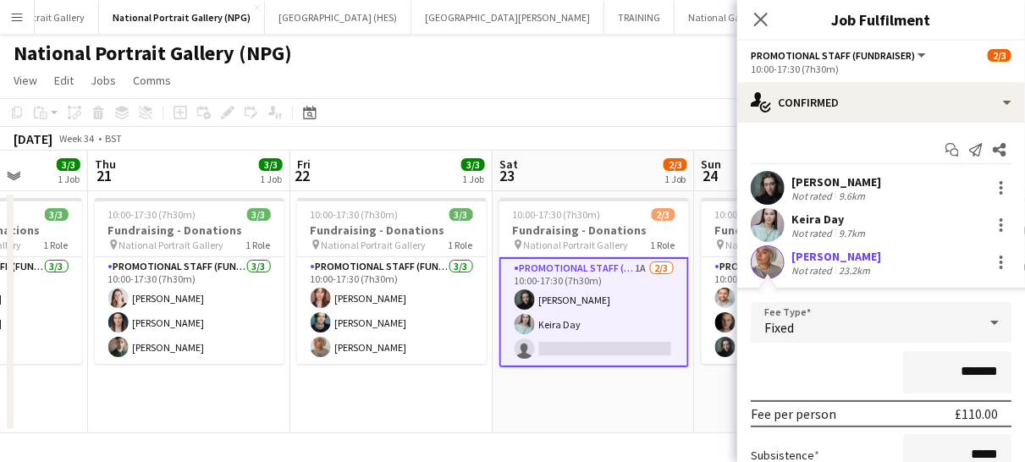
scroll to position [199, 0]
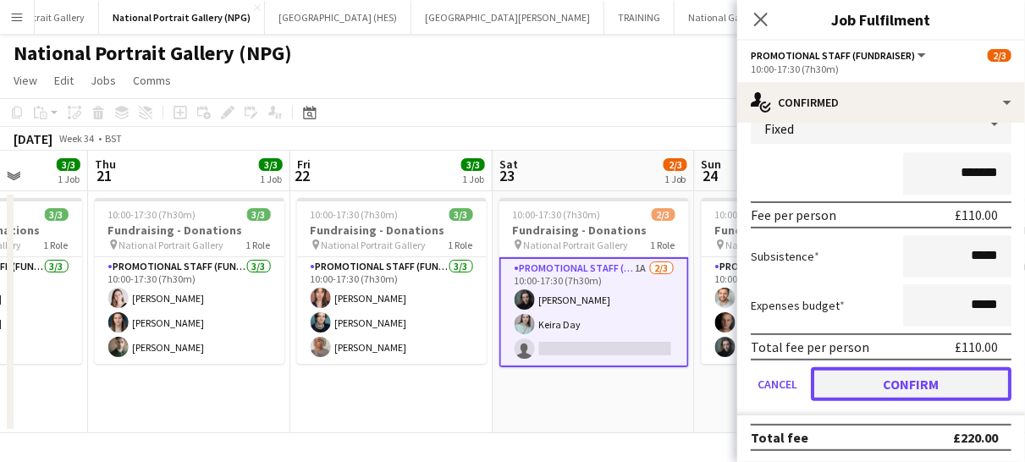
click at [869, 384] on button "Confirm" at bounding box center [911, 384] width 201 height 34
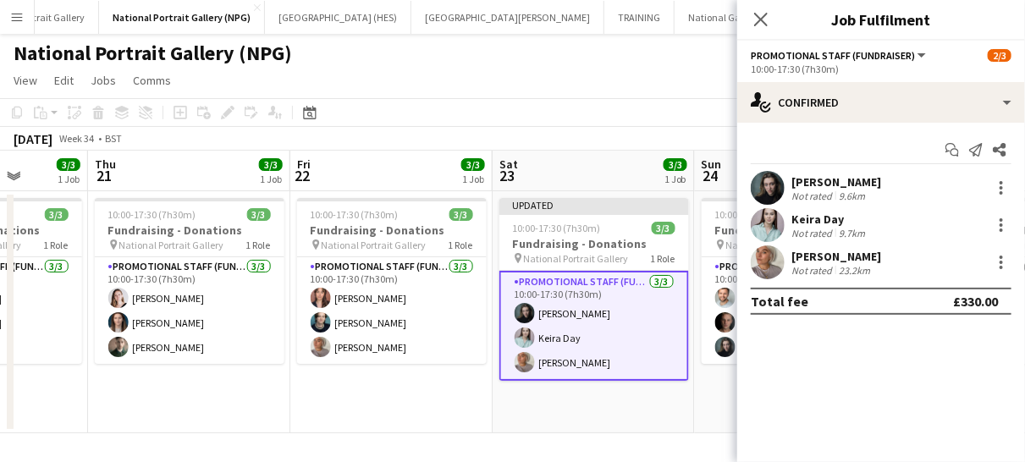
scroll to position [0, 0]
click at [760, 18] on icon at bounding box center [761, 19] width 16 height 16
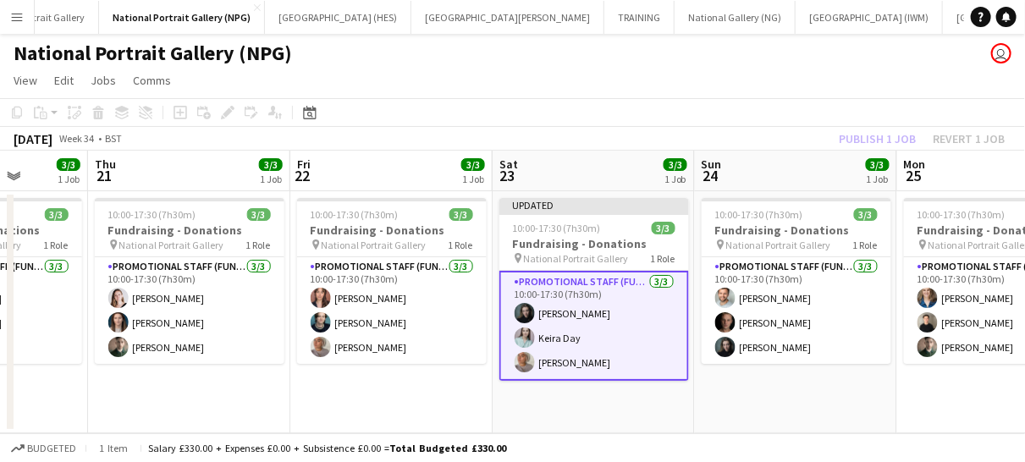
click at [632, 354] on app-card-role "Promotional Staff (Fundraiser) [DATE] 10:00-17:30 (7h30m) [PERSON_NAME] Keira D…" at bounding box center [595, 326] width 190 height 110
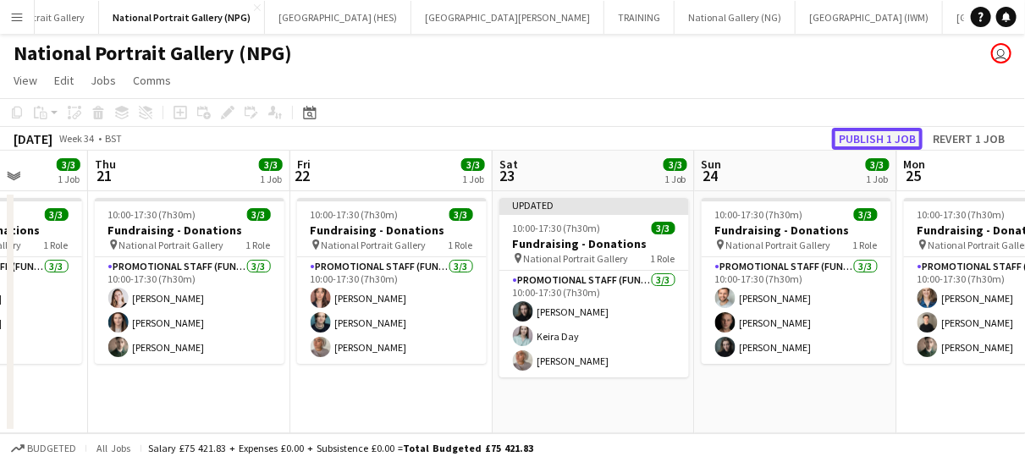
click at [875, 135] on button "Publish 1 job" at bounding box center [877, 139] width 91 height 22
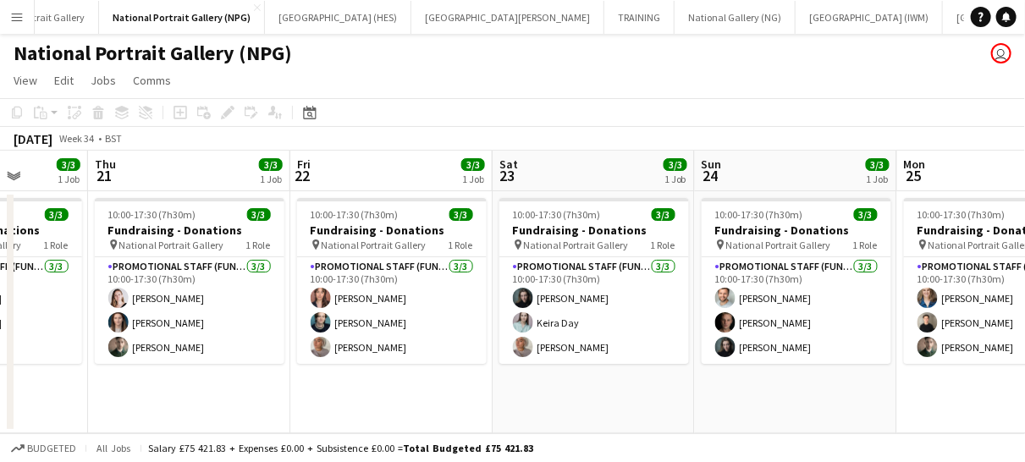
click at [10, 11] on app-icon "Menu" at bounding box center [17, 17] width 14 height 14
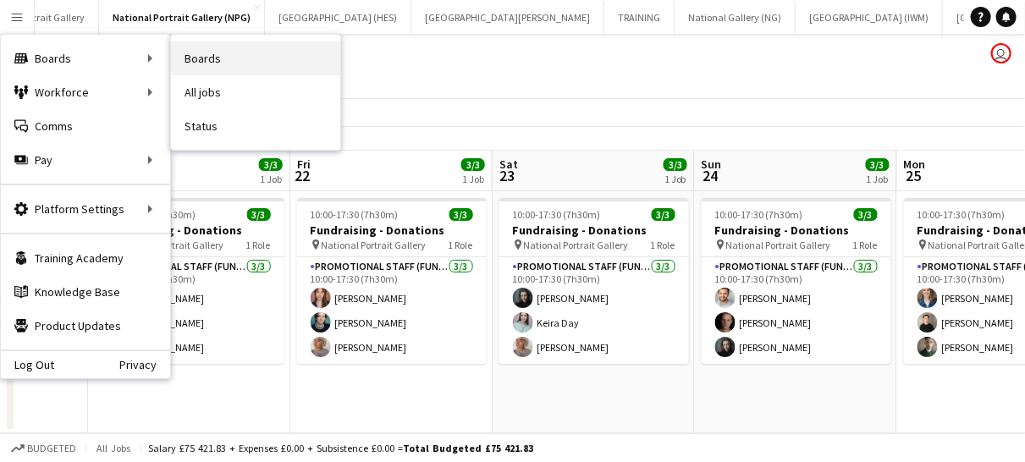
click at [212, 57] on link "Boards" at bounding box center [255, 58] width 169 height 34
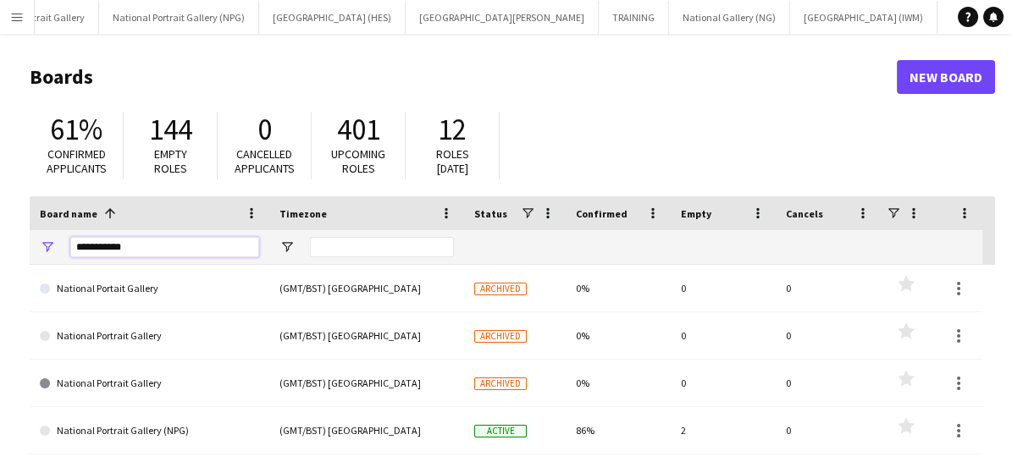
drag, startPoint x: 137, startPoint y: 242, endPoint x: 60, endPoint y: 218, distance: 80.6
click at [60, 218] on div "Board name 1 Timezone Status Confirmed" at bounding box center [506, 230] width 953 height 69
type input "*****"
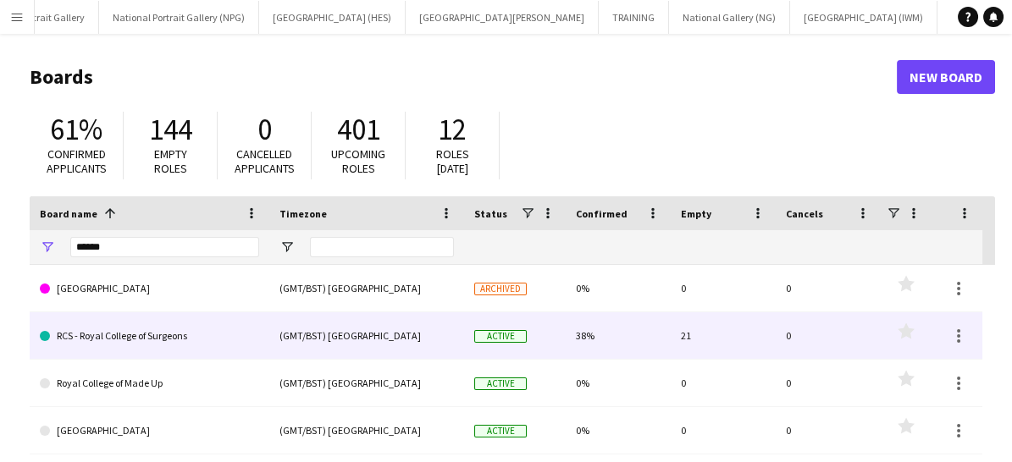
click at [175, 324] on link "RCS - Royal College of Surgeons" at bounding box center [149, 335] width 219 height 47
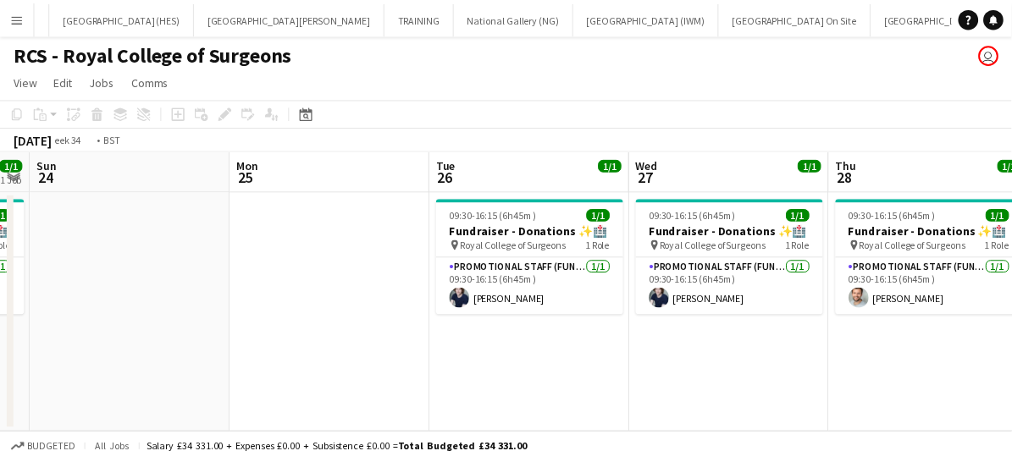
scroll to position [0, 662]
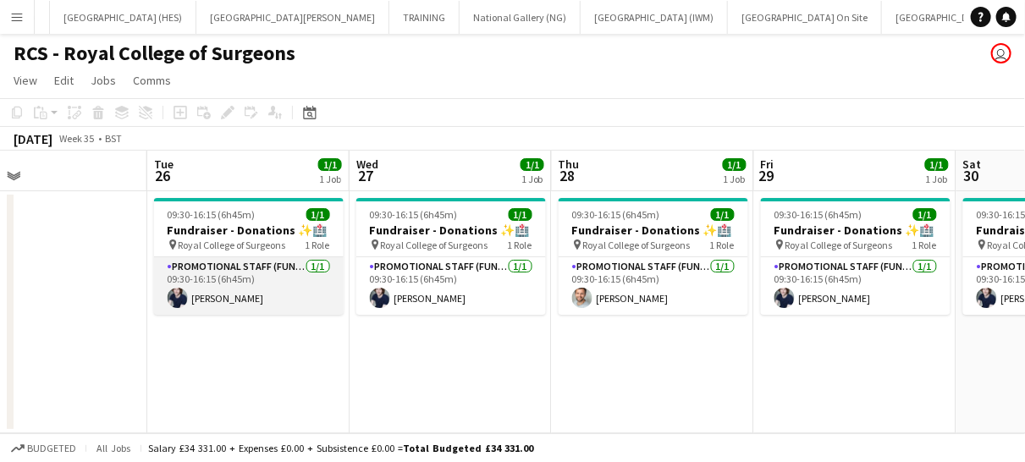
click at [282, 286] on app-card-role "Promotional Staff (Fundraiser) [DATE] 09:30-16:15 (6h45m) [PERSON_NAME]" at bounding box center [249, 286] width 190 height 58
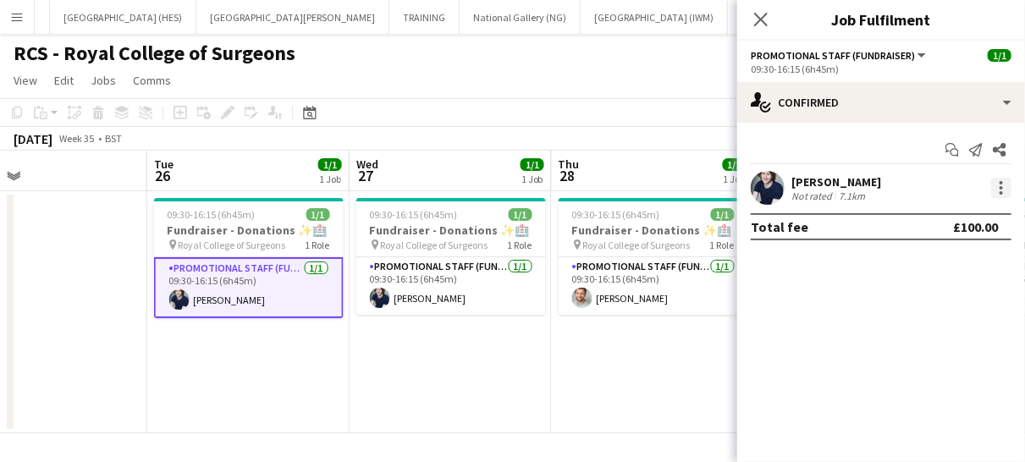
click at [997, 190] on div at bounding box center [1002, 188] width 20 height 20
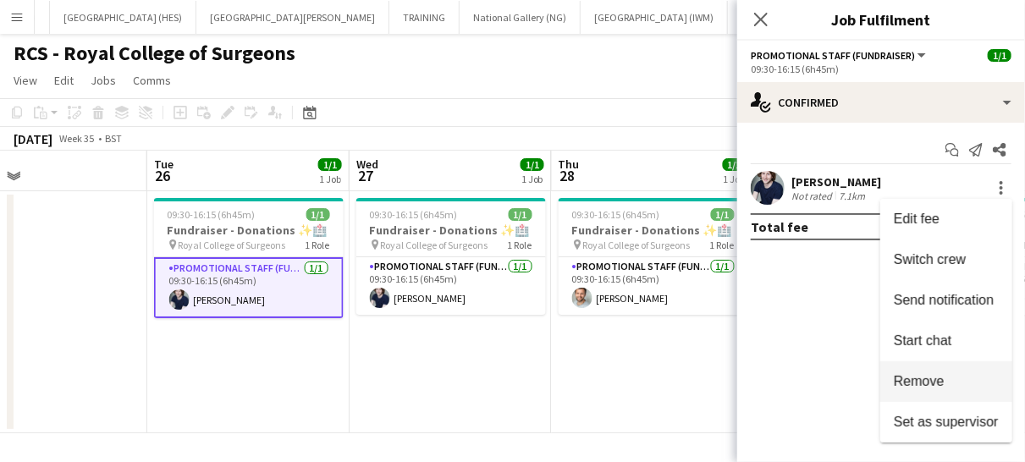
click at [948, 390] on button "Remove" at bounding box center [947, 382] width 132 height 41
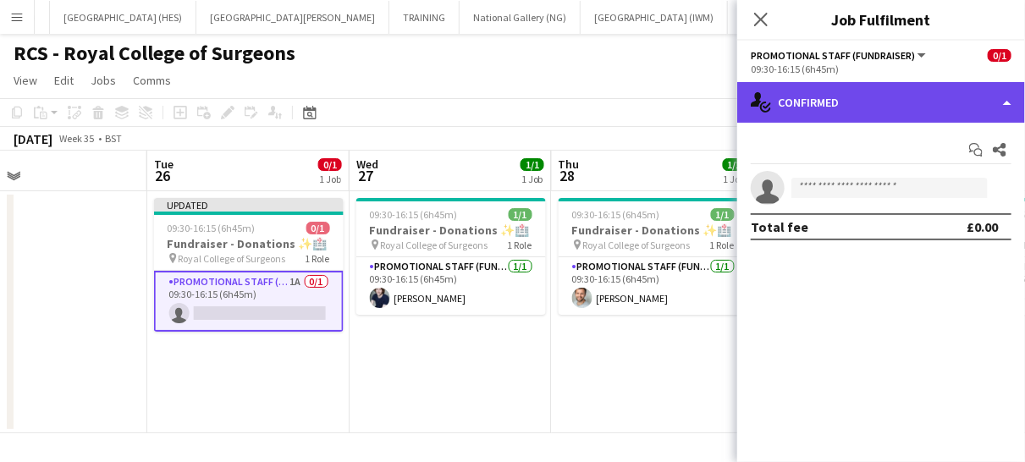
click at [827, 97] on div "single-neutral-actions-check-2 Confirmed" at bounding box center [882, 102] width 288 height 41
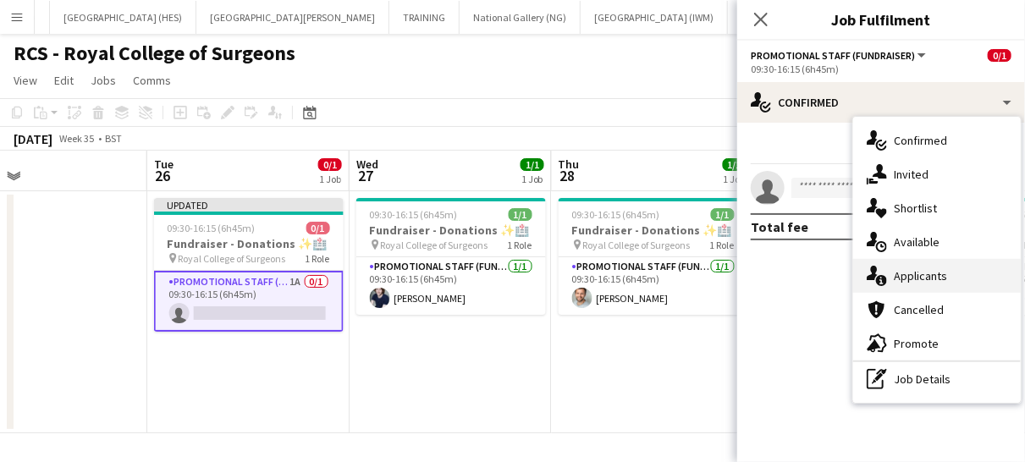
click at [924, 282] on div "single-neutral-actions-information Applicants" at bounding box center [938, 276] width 168 height 34
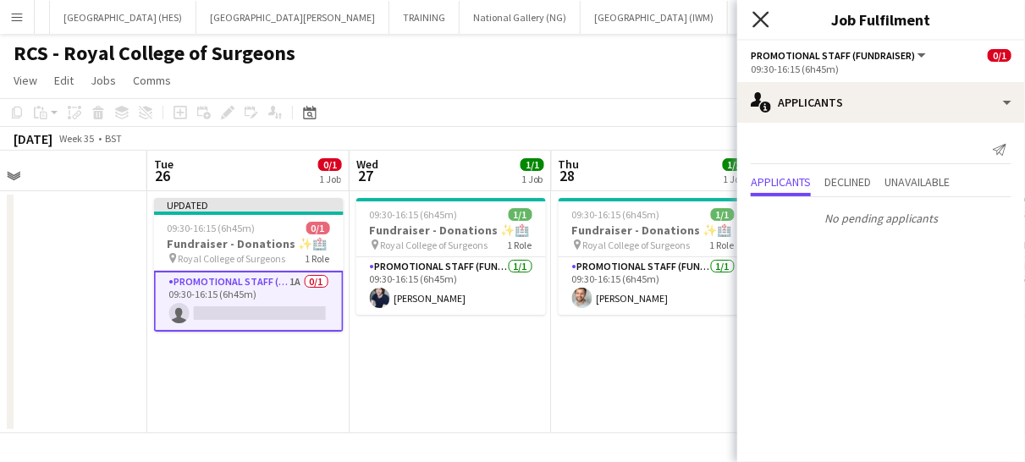
click at [767, 17] on icon "Close pop-in" at bounding box center [761, 19] width 16 height 16
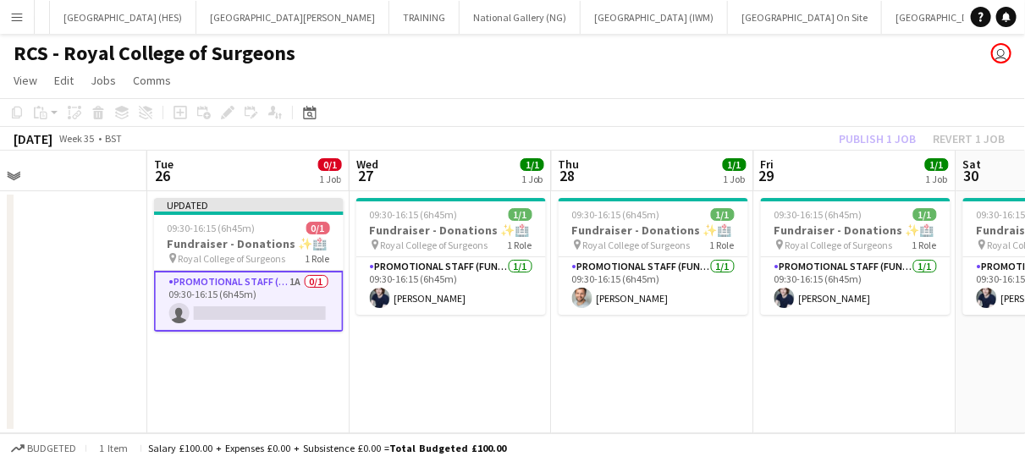
click at [301, 317] on app-card-role "Promotional Staff (Fundraiser) 1A 0/1 09:30-16:15 (6h45m) single-neutral-actions" at bounding box center [249, 301] width 190 height 61
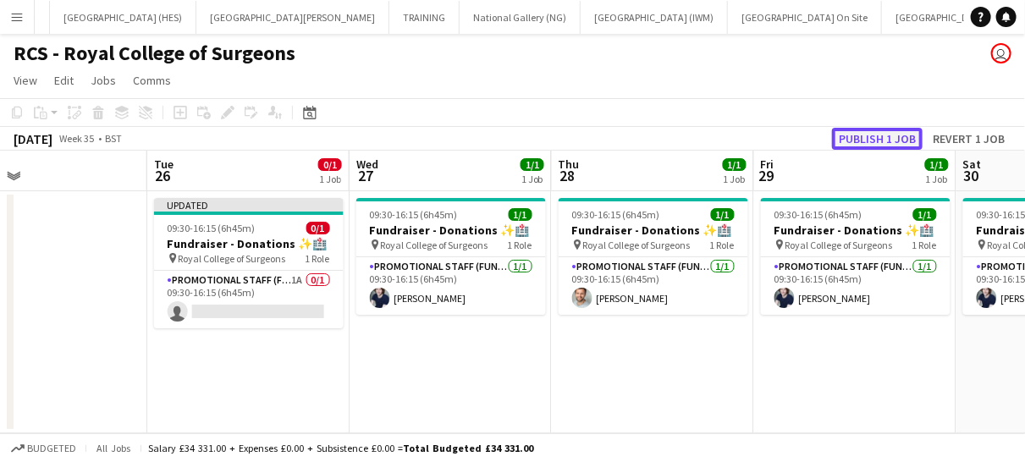
click at [875, 135] on button "Publish 1 job" at bounding box center [877, 139] width 91 height 22
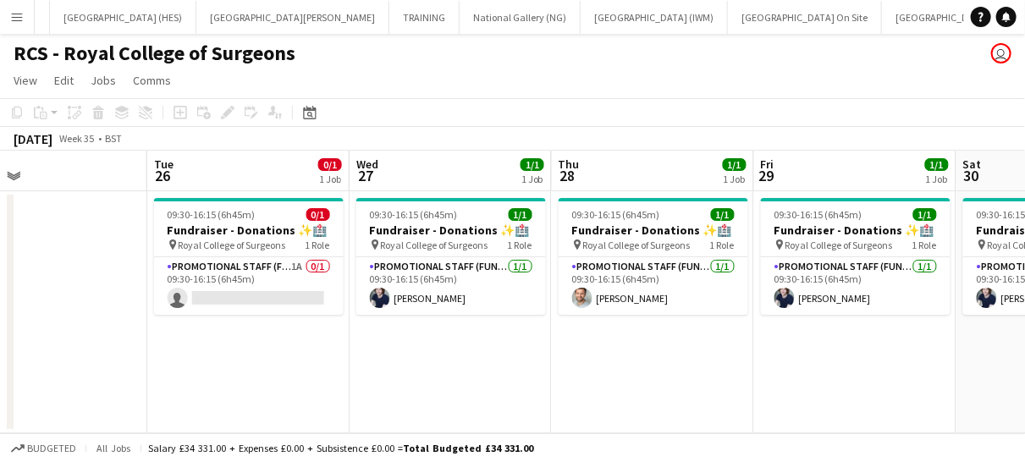
click at [15, 16] on app-icon "Menu" at bounding box center [17, 17] width 14 height 14
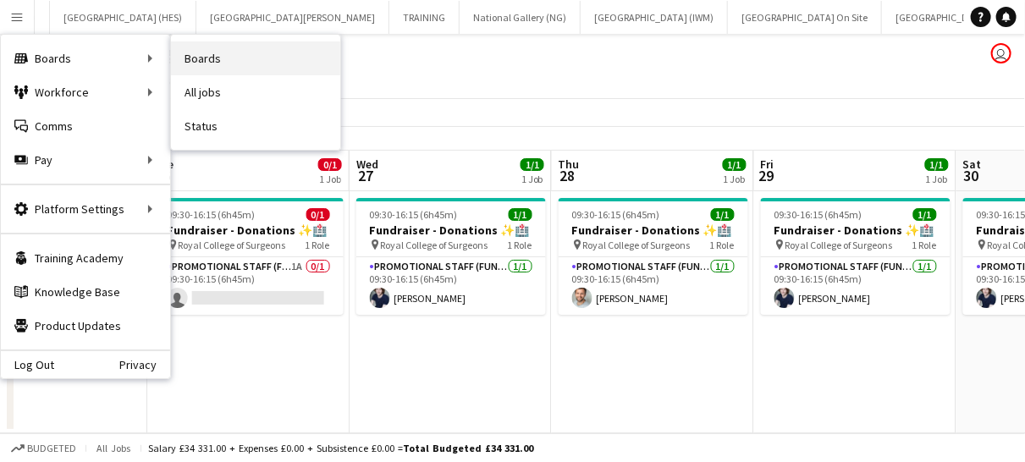
click at [238, 52] on link "Boards" at bounding box center [255, 58] width 169 height 34
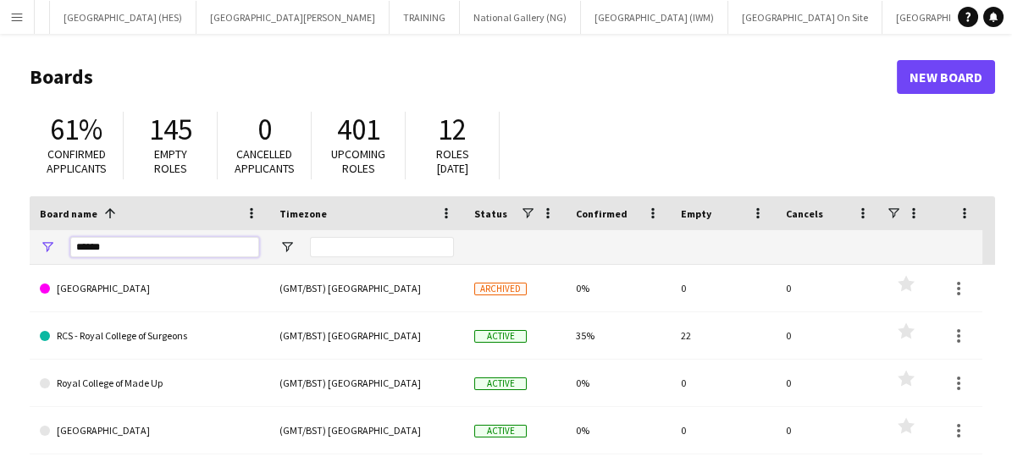
drag, startPoint x: 122, startPoint y: 250, endPoint x: 42, endPoint y: 250, distance: 79.6
click at [42, 250] on div "*****" at bounding box center [150, 247] width 240 height 34
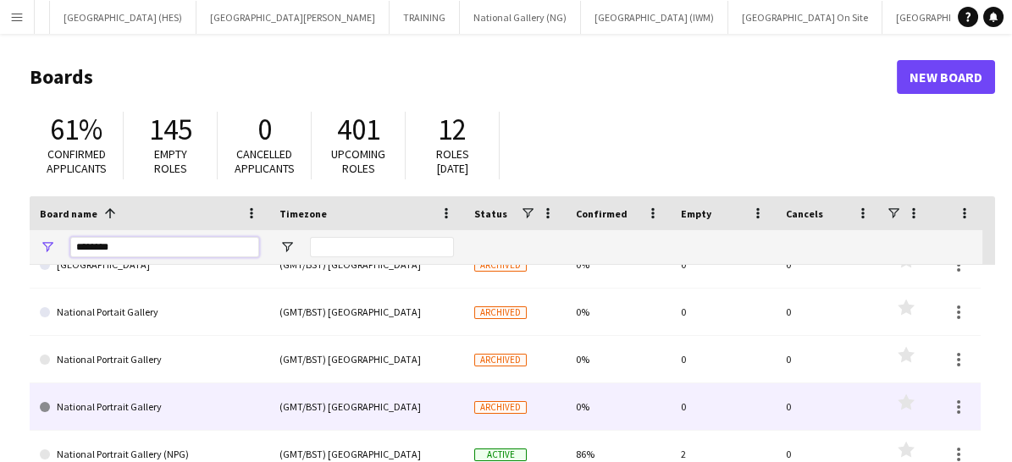
scroll to position [75, 0]
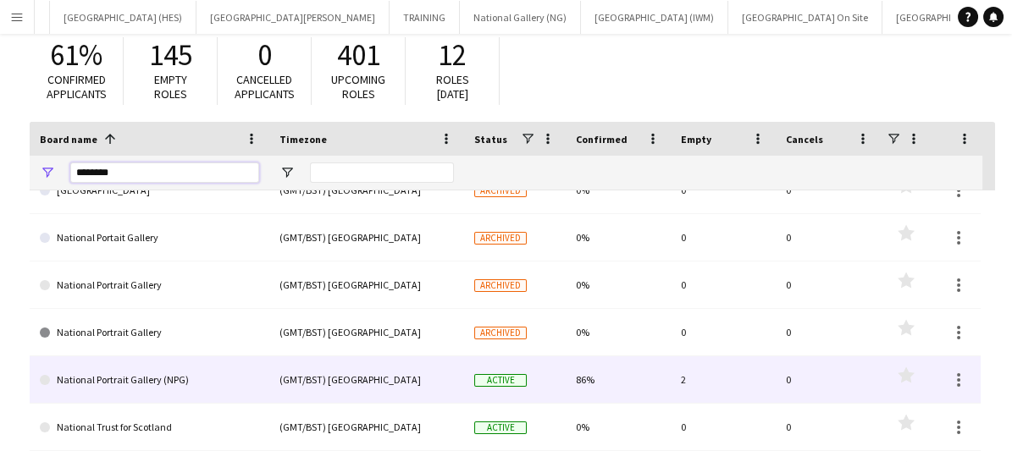
type input "********"
click at [154, 373] on link "National Portrait Gallery (NPG)" at bounding box center [149, 379] width 219 height 47
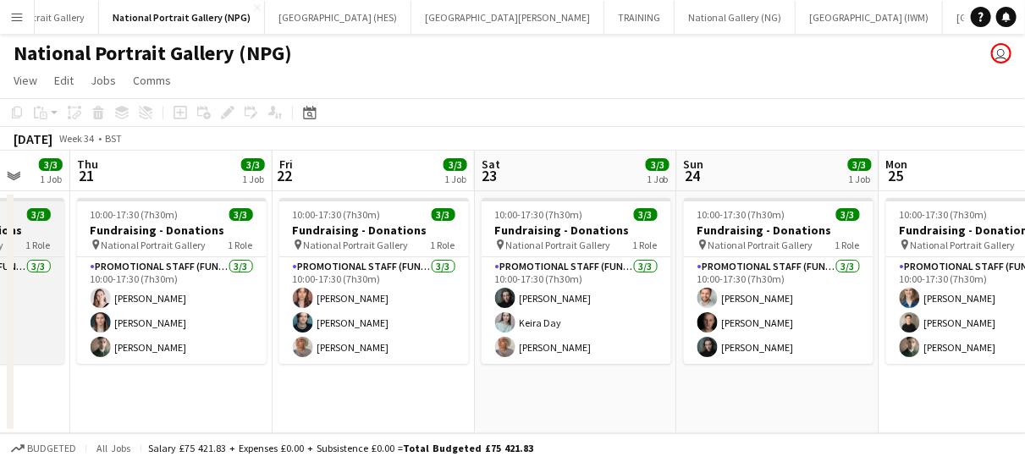
scroll to position [0, 569]
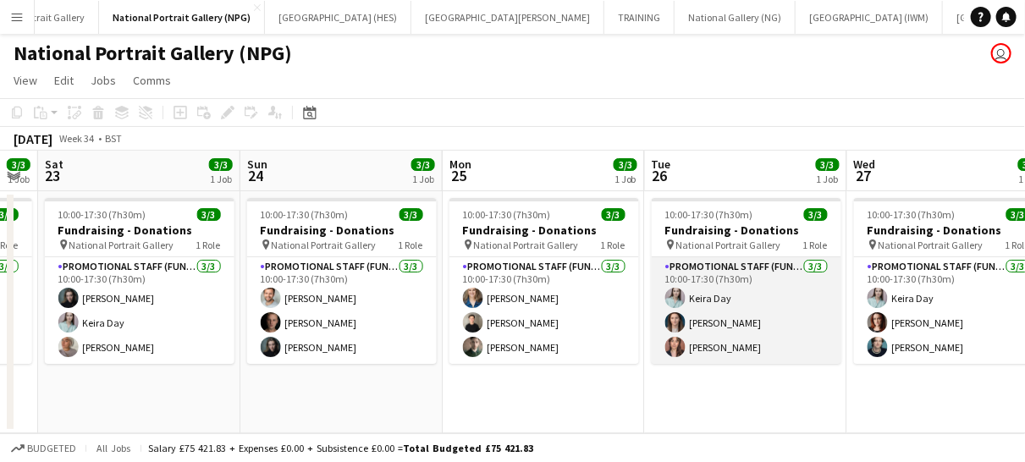
click at [734, 344] on app-card-role "Promotional Staff (Fundraiser) [DATE] 10:00-17:30 (7h30m) [PERSON_NAME] [PERSON…" at bounding box center [747, 310] width 190 height 107
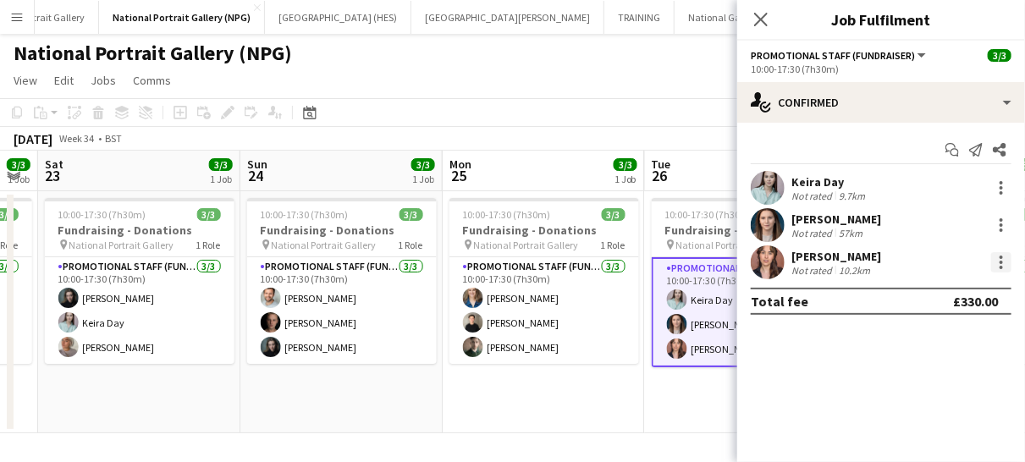
click at [1000, 256] on div at bounding box center [1001, 257] width 3 height 3
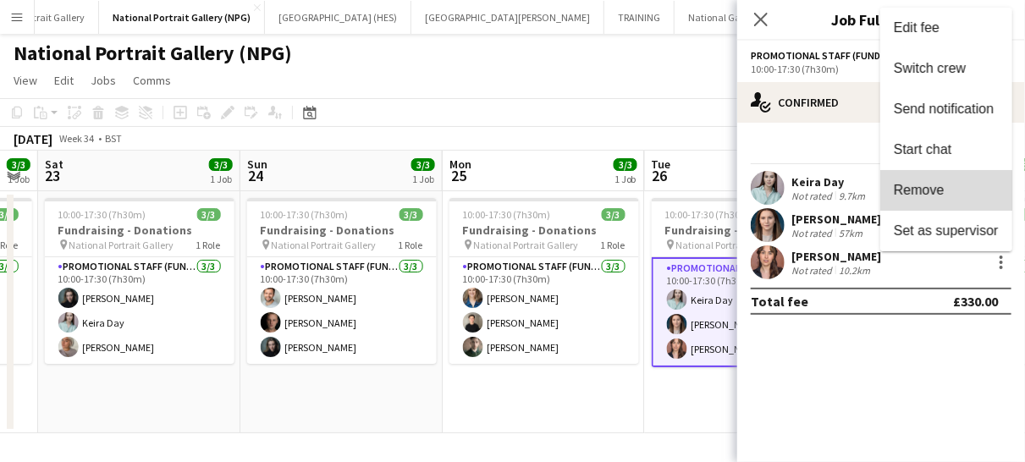
click at [908, 201] on button "Remove" at bounding box center [947, 190] width 132 height 41
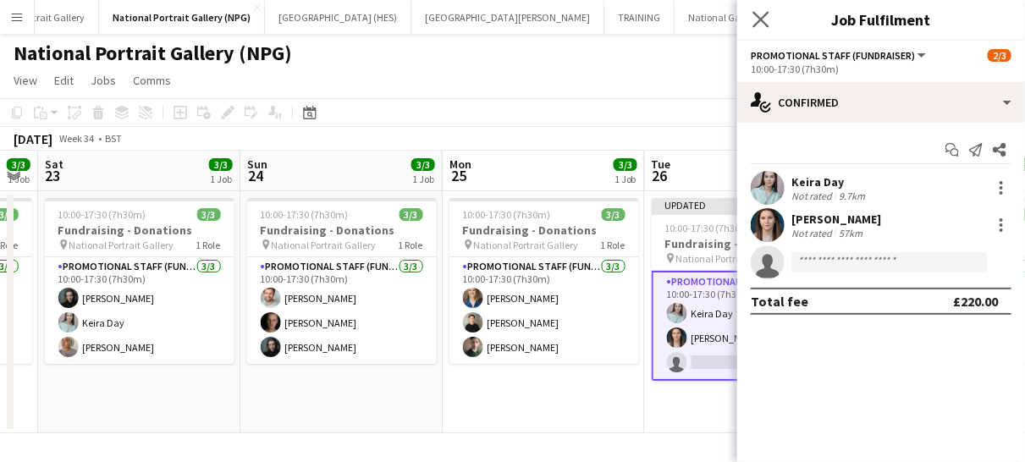
click at [769, 14] on icon "Close pop-in" at bounding box center [761, 19] width 16 height 16
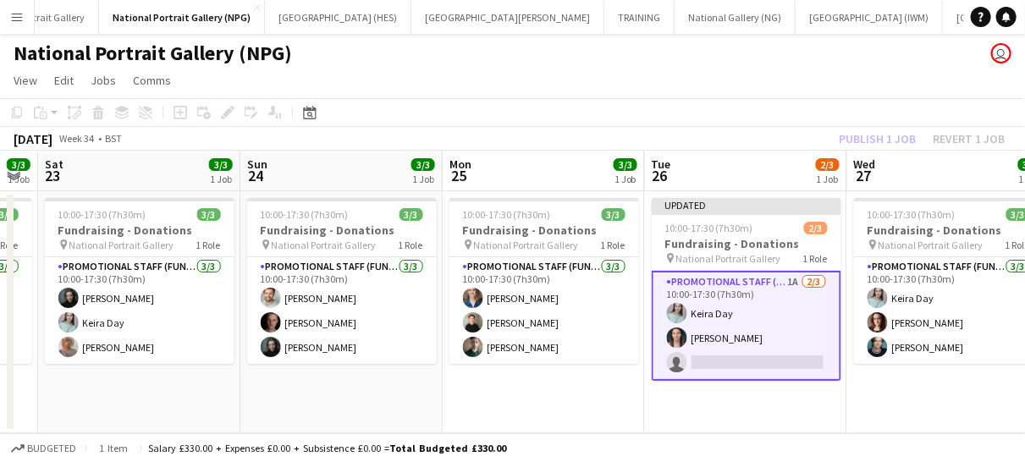
click at [846, 251] on app-date-cell "Updated 10:00-17:30 (7h30m) 2/3 Fundraising - Donations pin National Portrait G…" at bounding box center [746, 312] width 202 height 242
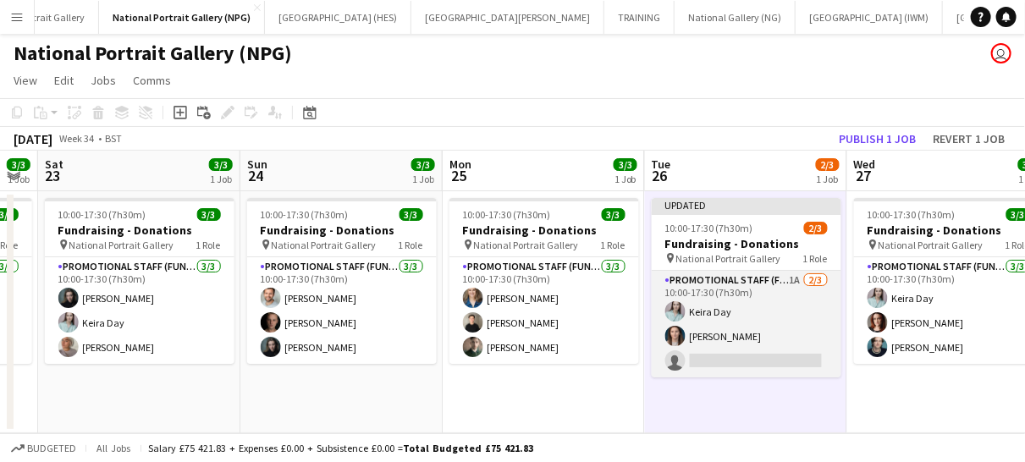
click at [789, 345] on app-card-role "Promotional Staff (Fundraiser) 1A [DATE] 10:00-17:30 (7h30m) Keira Day [PERSON_…" at bounding box center [747, 324] width 190 height 107
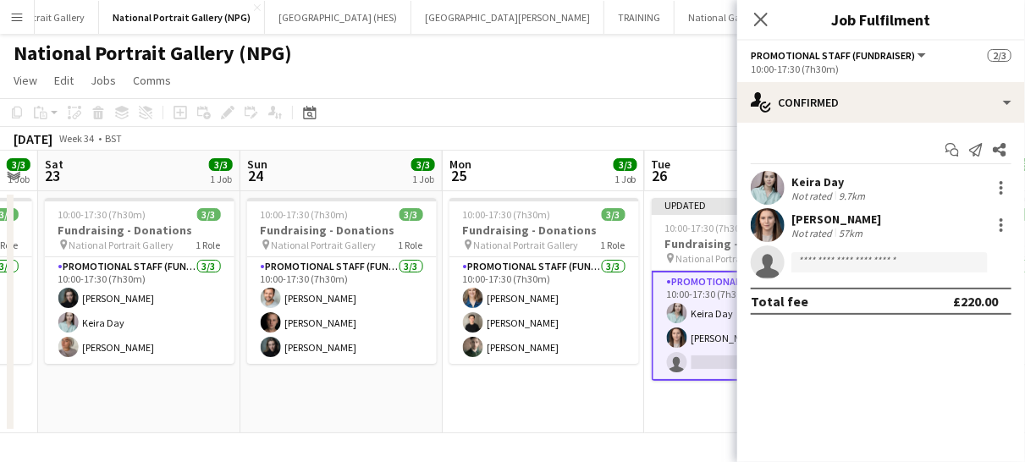
click at [709, 367] on app-card-role "Promotional Staff (Fundraiser) 1A [DATE] 10:00-17:30 (7h30m) Keira Day [PERSON_…" at bounding box center [747, 326] width 190 height 110
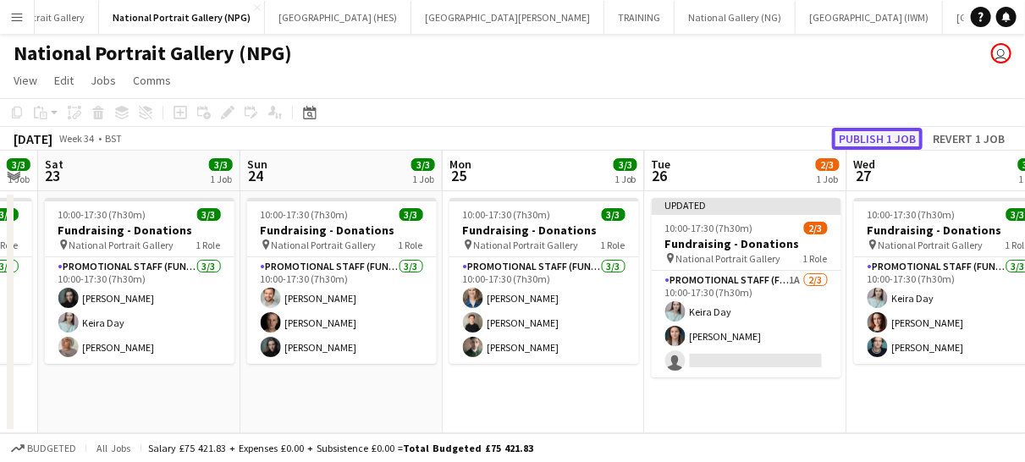
click at [875, 134] on button "Publish 1 job" at bounding box center [877, 139] width 91 height 22
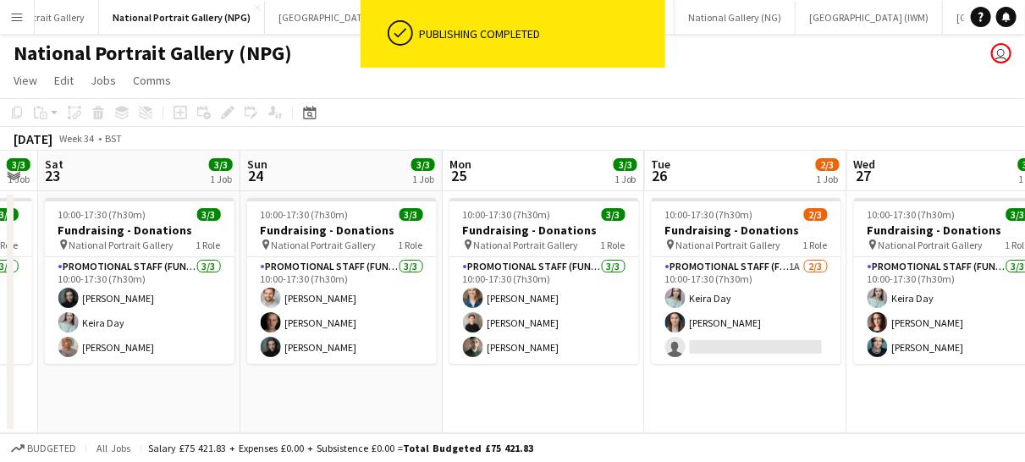
click at [16, 10] on app-icon "Menu" at bounding box center [17, 17] width 14 height 14
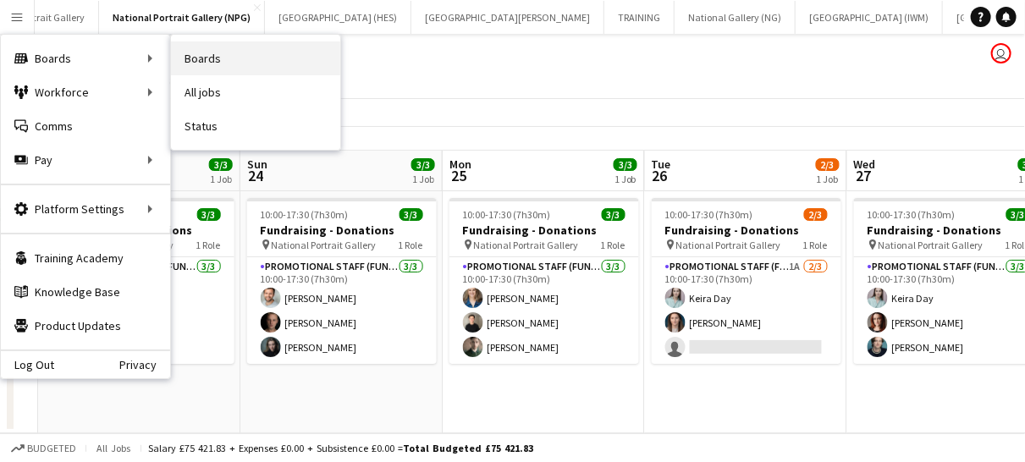
click at [225, 56] on link "Boards" at bounding box center [255, 58] width 169 height 34
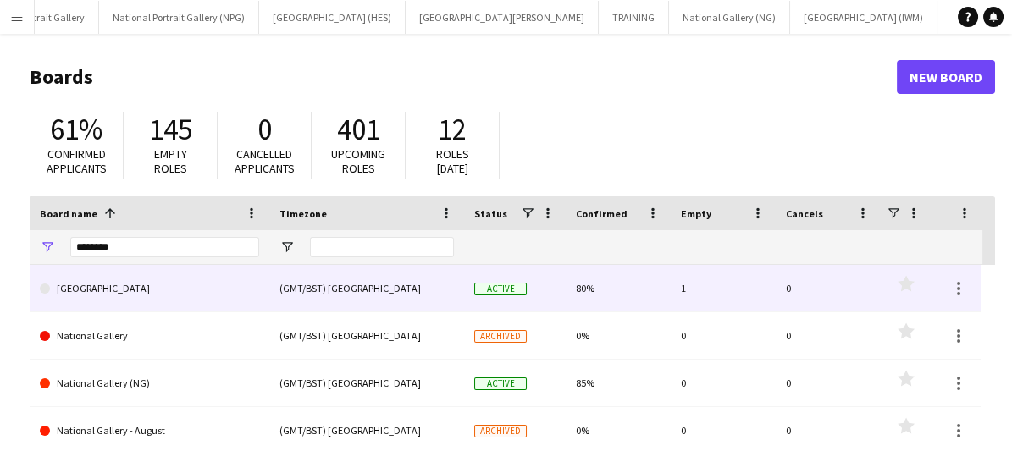
drag, startPoint x: 124, startPoint y: 236, endPoint x: 141, endPoint y: 274, distance: 40.9
click at [141, 274] on div "Board name 1 Timezone Status Confirmed 1" at bounding box center [512, 391] width 965 height 390
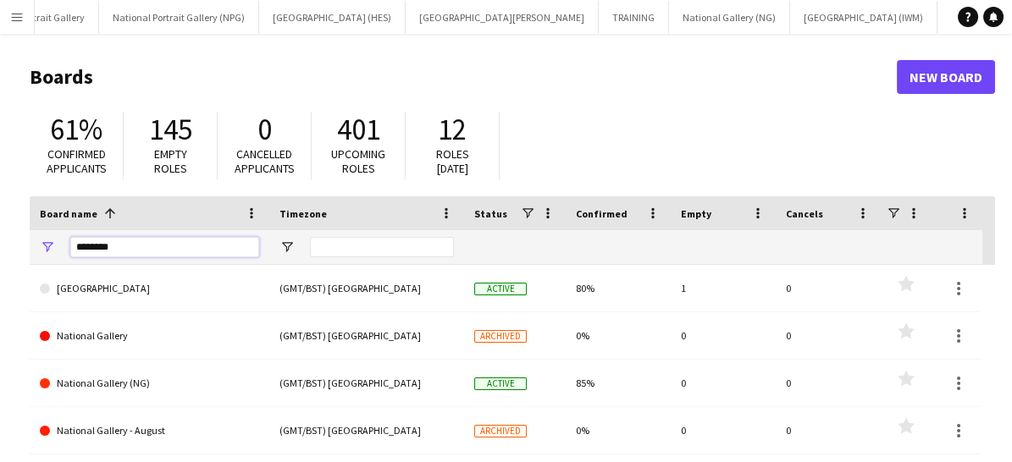
drag, startPoint x: 130, startPoint y: 249, endPoint x: 51, endPoint y: 245, distance: 78.9
click at [51, 245] on div "********" at bounding box center [150, 247] width 240 height 34
type input "***"
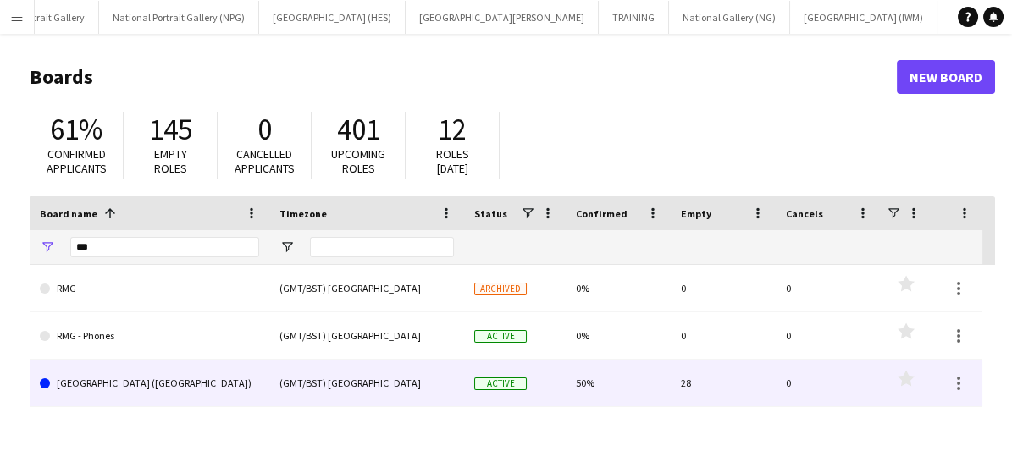
click at [135, 371] on link "[GEOGRAPHIC_DATA] ([GEOGRAPHIC_DATA])" at bounding box center [149, 383] width 219 height 47
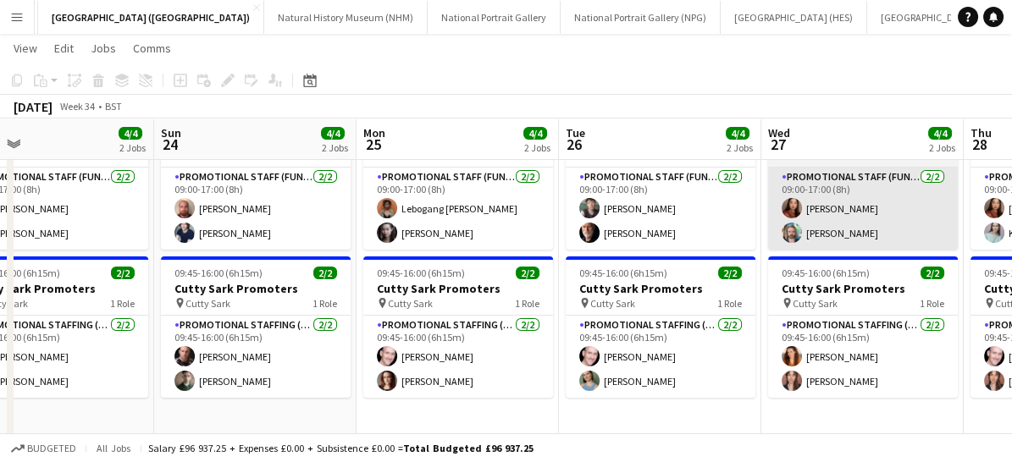
scroll to position [87, 0]
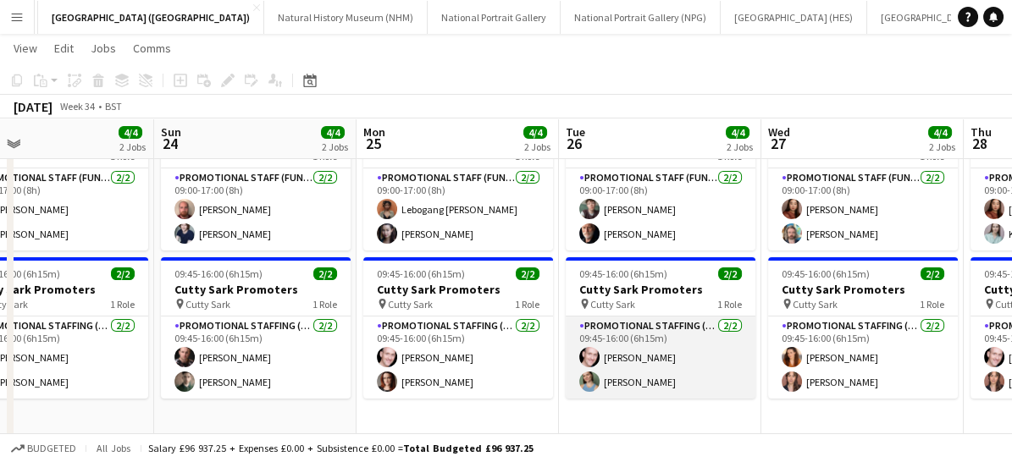
click at [618, 382] on app-card-role "Promotional Staffing (Brand Ambassadors) [DATE] 09:45-16:00 (6h15m) [PERSON_NAM…" at bounding box center [661, 358] width 190 height 82
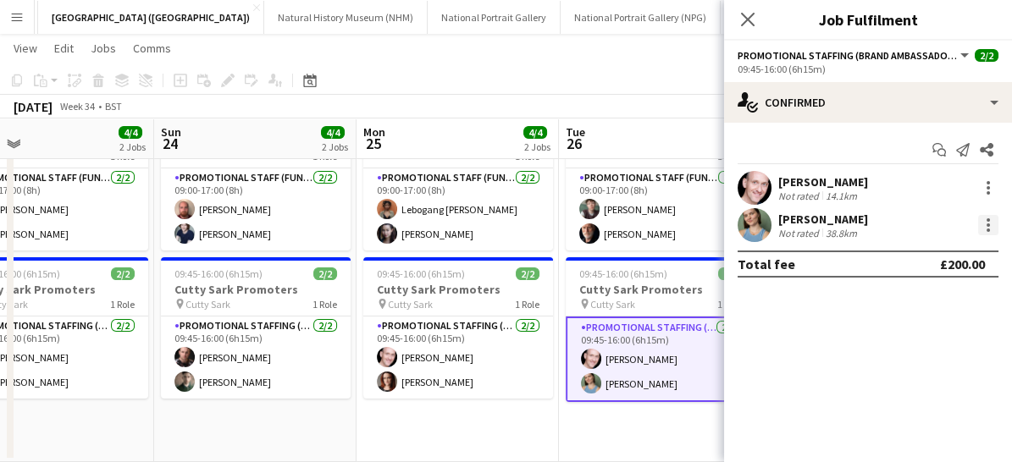
click at [986, 224] on div at bounding box center [987, 225] width 3 height 3
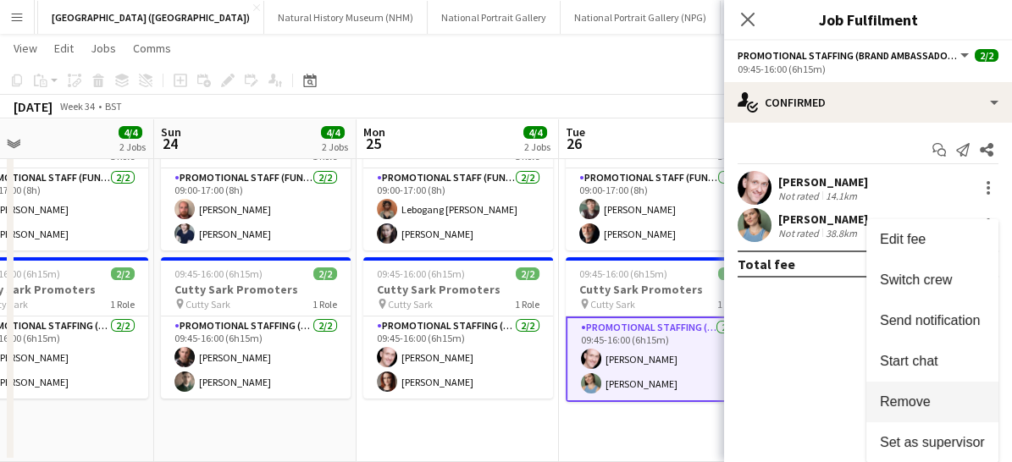
click at [930, 387] on button "Remove" at bounding box center [932, 402] width 132 height 41
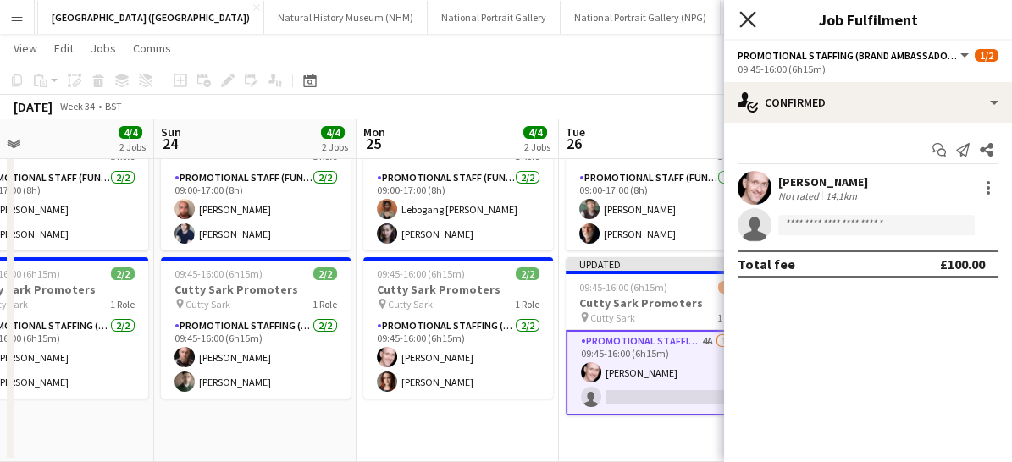
click at [746, 19] on icon at bounding box center [747, 19] width 16 height 16
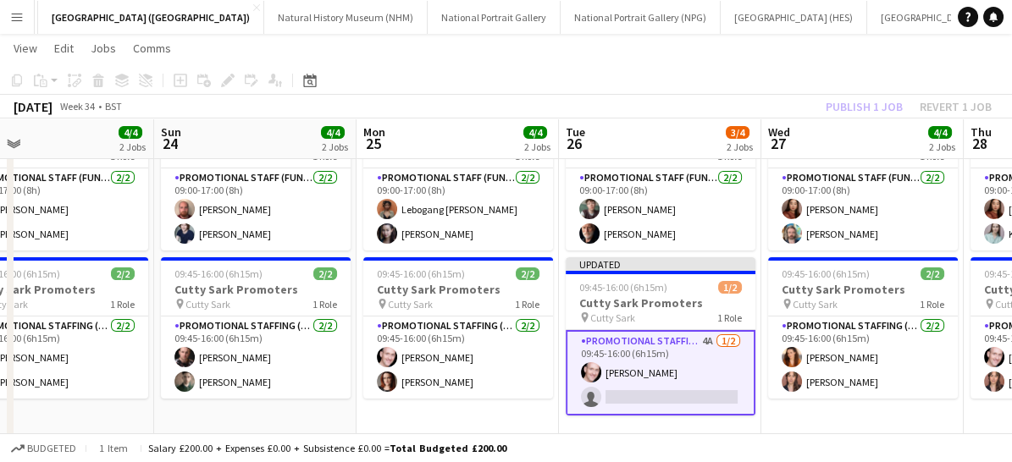
click at [695, 382] on app-card-role "Promotional Staffing (Brand Ambassadors) 4A [DATE] 09:45-16:00 (6h15m) [PERSON_…" at bounding box center [661, 373] width 190 height 86
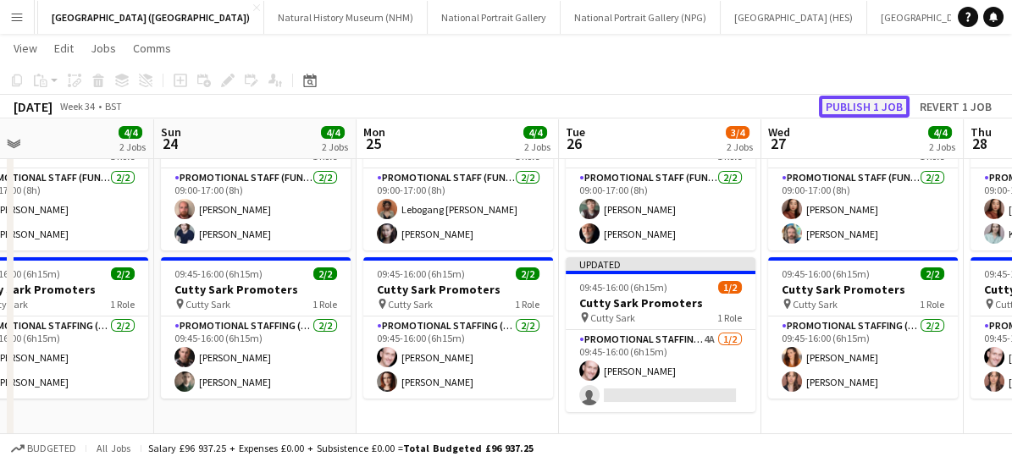
click at [839, 113] on button "Publish 1 job" at bounding box center [864, 107] width 91 height 22
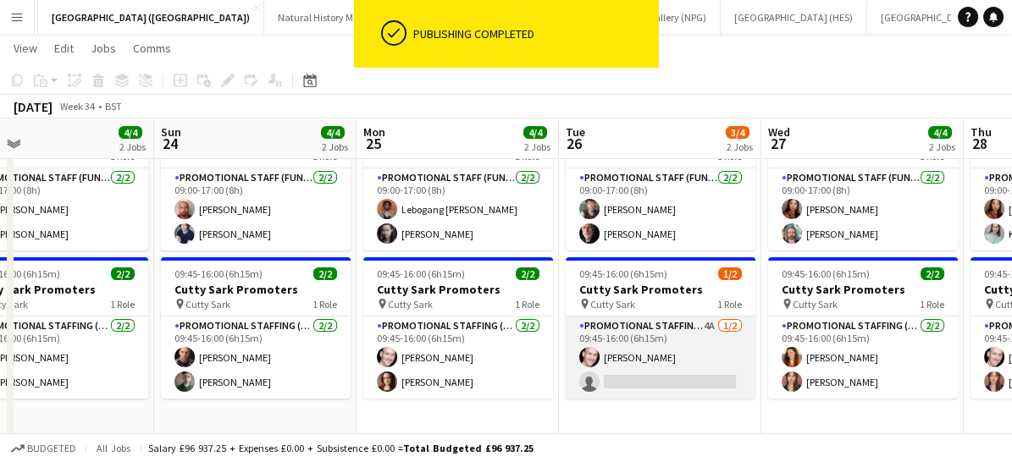
click at [676, 376] on app-card-role "Promotional Staffing (Brand Ambassadors) 4A [DATE] 09:45-16:00 (6h15m) [PERSON_…" at bounding box center [661, 358] width 190 height 82
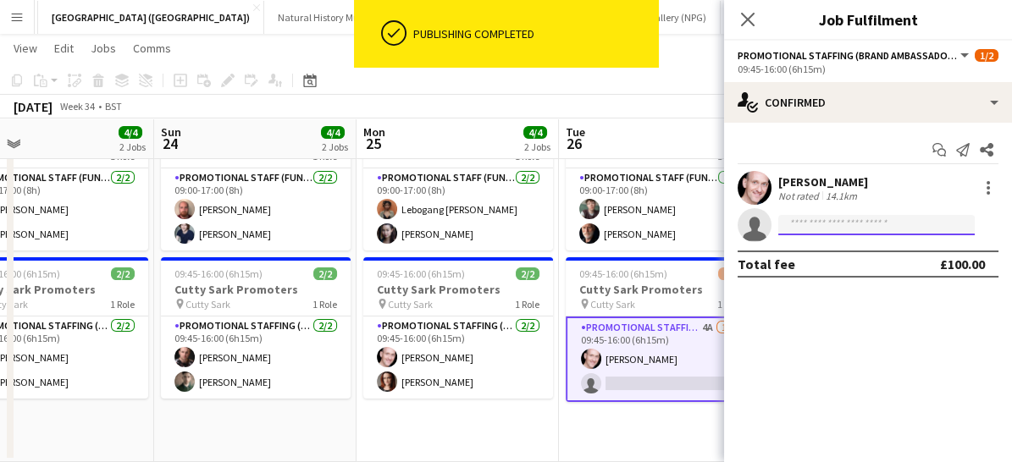
click at [814, 227] on input at bounding box center [876, 225] width 196 height 20
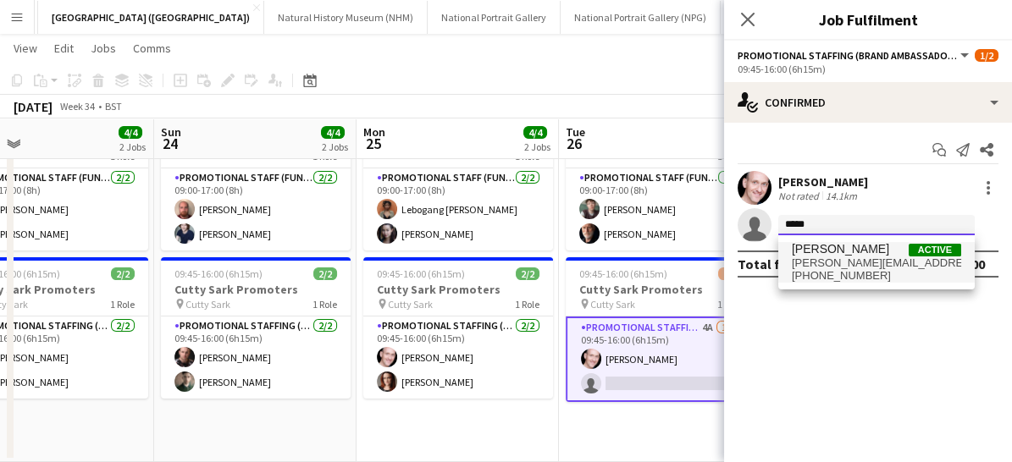
type input "*****"
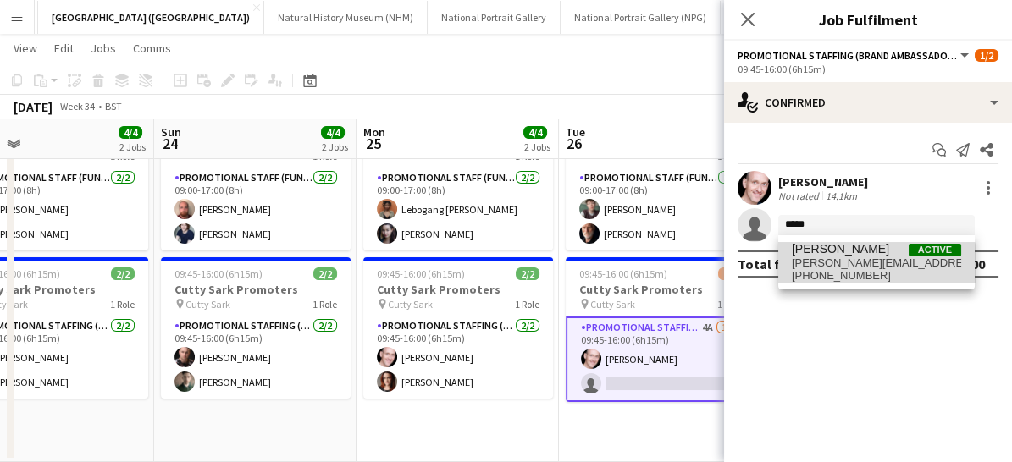
click at [823, 277] on span "[PHONE_NUMBER]" at bounding box center [876, 276] width 169 height 14
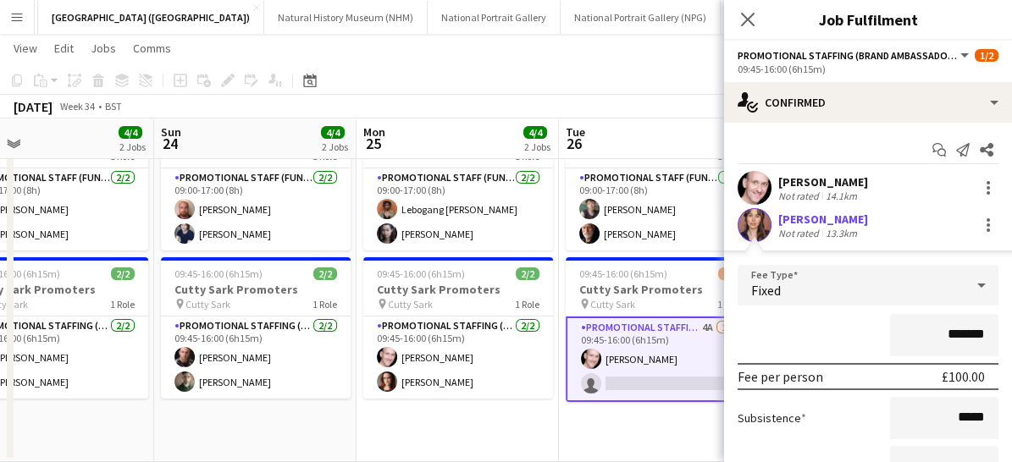
scroll to position [162, 0]
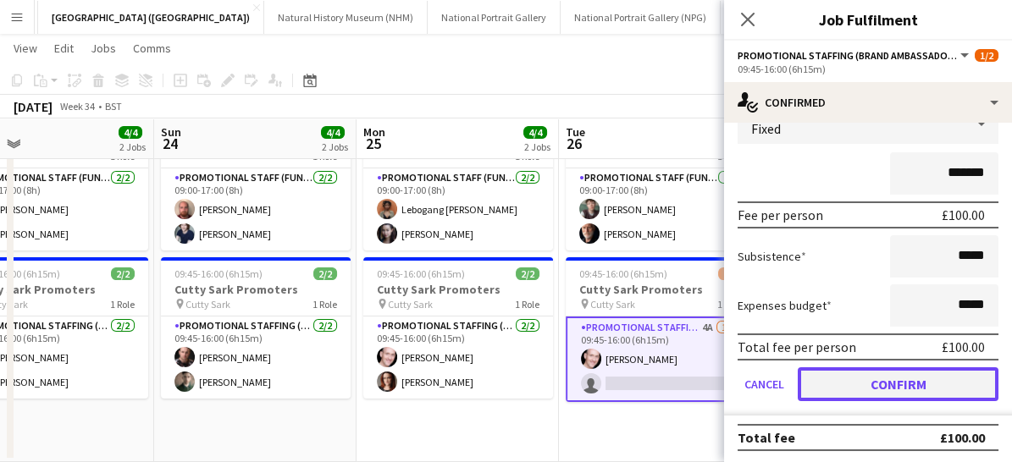
click at [862, 379] on button "Confirm" at bounding box center [898, 384] width 201 height 34
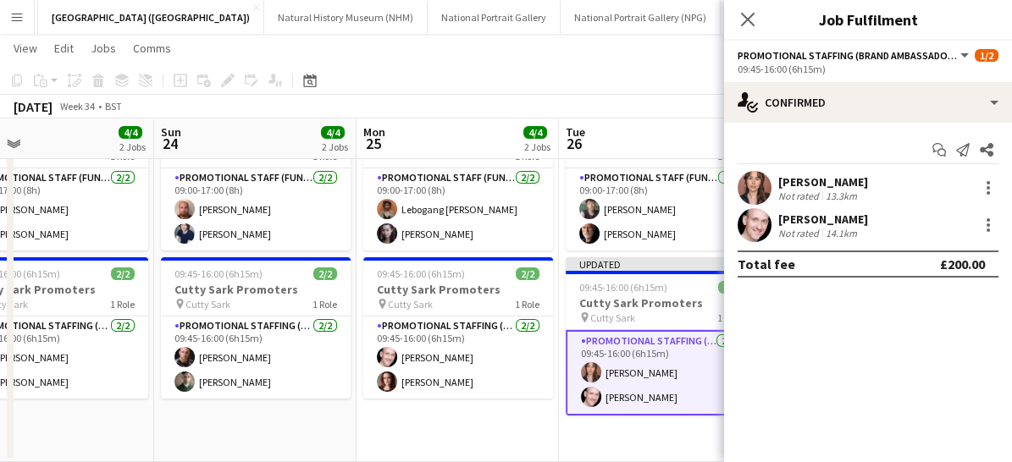
scroll to position [0, 0]
click at [737, 24] on div "Close pop-in" at bounding box center [747, 19] width 47 height 39
click at [745, 21] on icon at bounding box center [747, 19] width 16 height 16
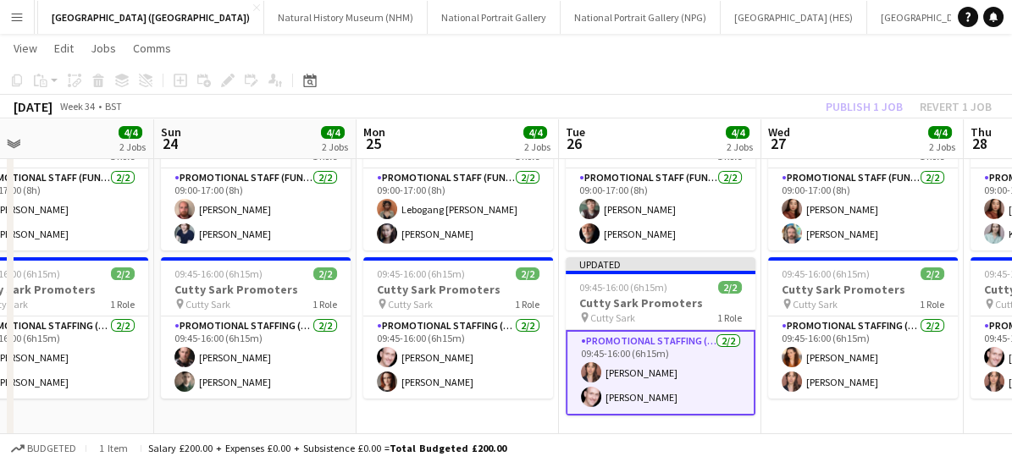
click at [680, 392] on app-card-role "Promotional Staffing (Brand Ambassadors) [DATE] 09:45-16:00 (6h15m) [PERSON_NAM…" at bounding box center [661, 373] width 190 height 86
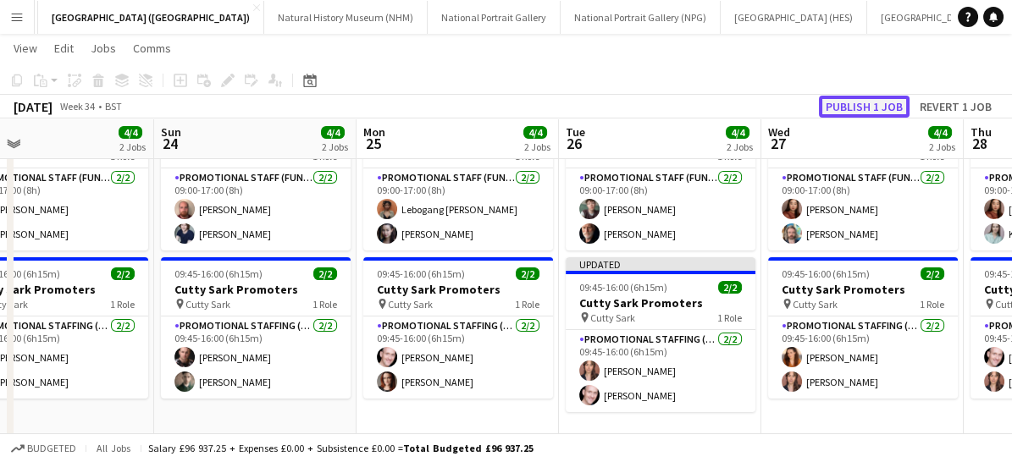
click at [844, 102] on button "Publish 1 job" at bounding box center [864, 107] width 91 height 22
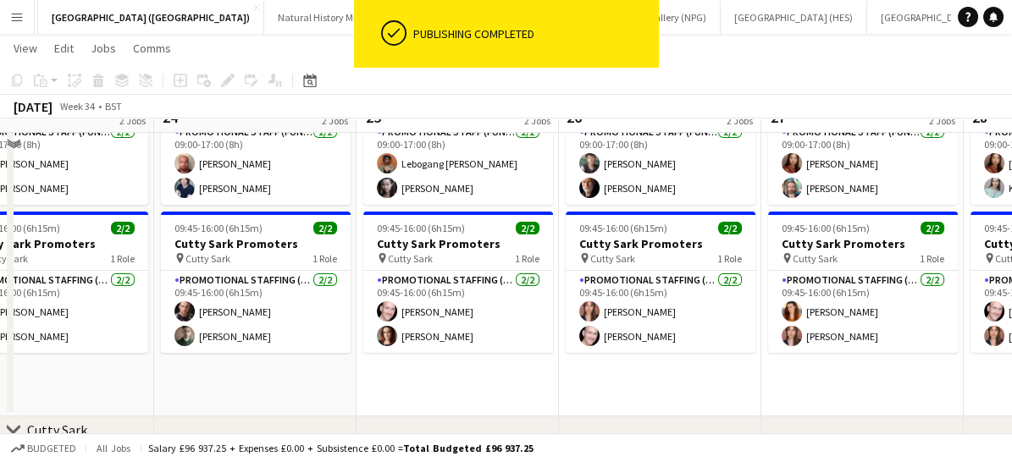
scroll to position [88, 0]
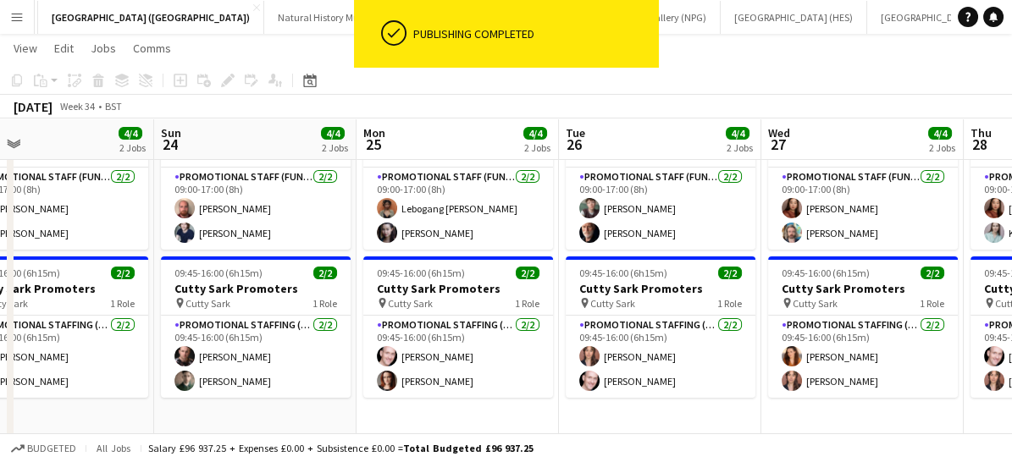
click at [15, 17] on app-icon "Menu" at bounding box center [17, 17] width 14 height 14
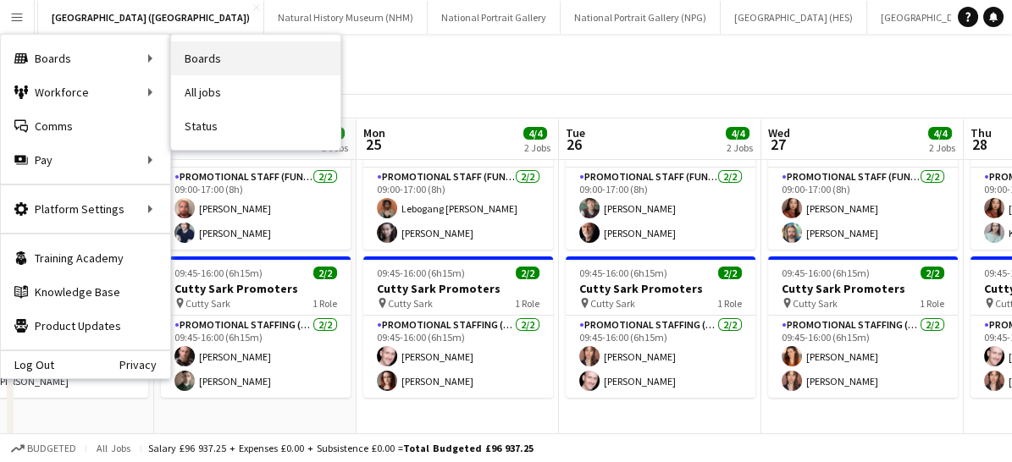
click at [203, 65] on link "Boards" at bounding box center [255, 58] width 169 height 34
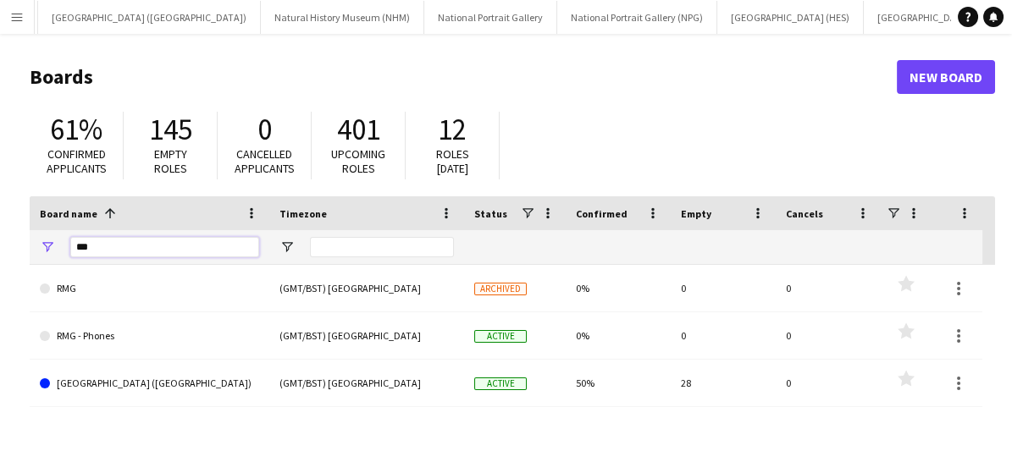
drag, startPoint x: 138, startPoint y: 238, endPoint x: 67, endPoint y: 230, distance: 71.5
click at [67, 230] on div "***" at bounding box center [150, 247] width 240 height 34
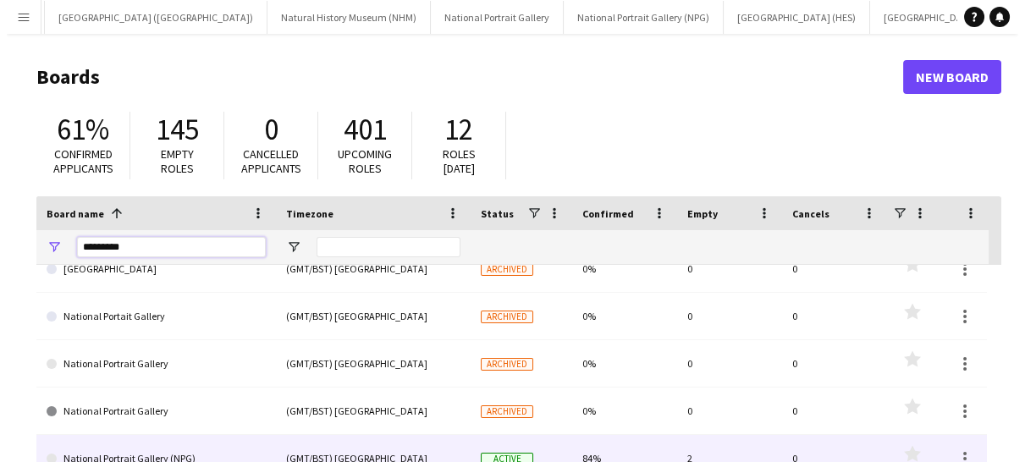
scroll to position [213, 0]
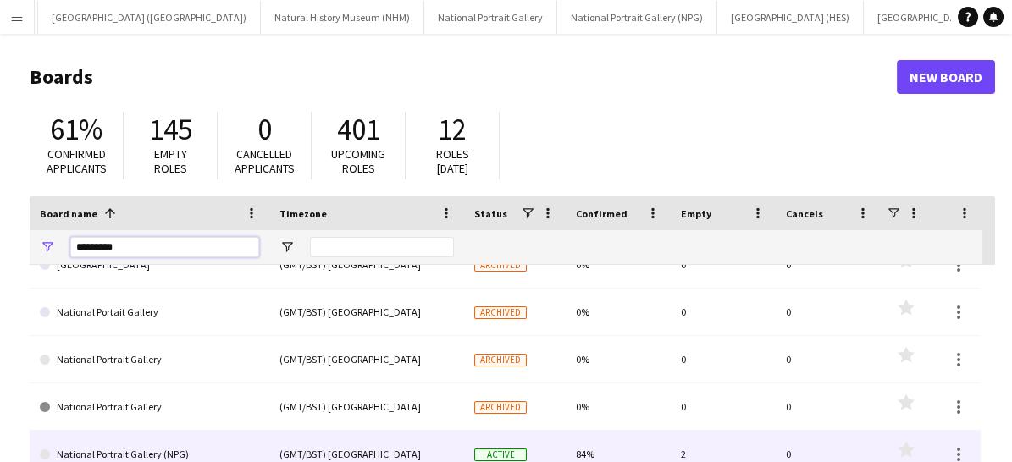
type input "********"
click at [131, 444] on link "National Portrait Gallery (NPG)" at bounding box center [149, 454] width 219 height 47
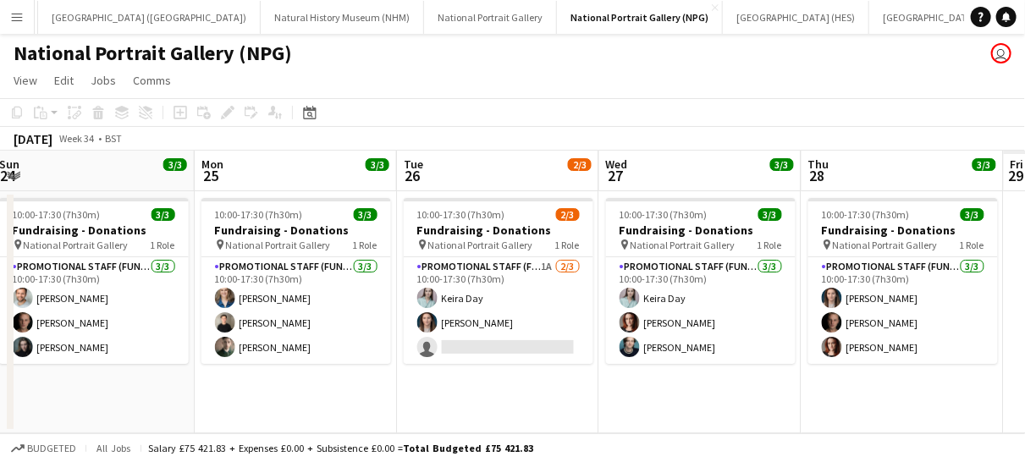
scroll to position [0, 459]
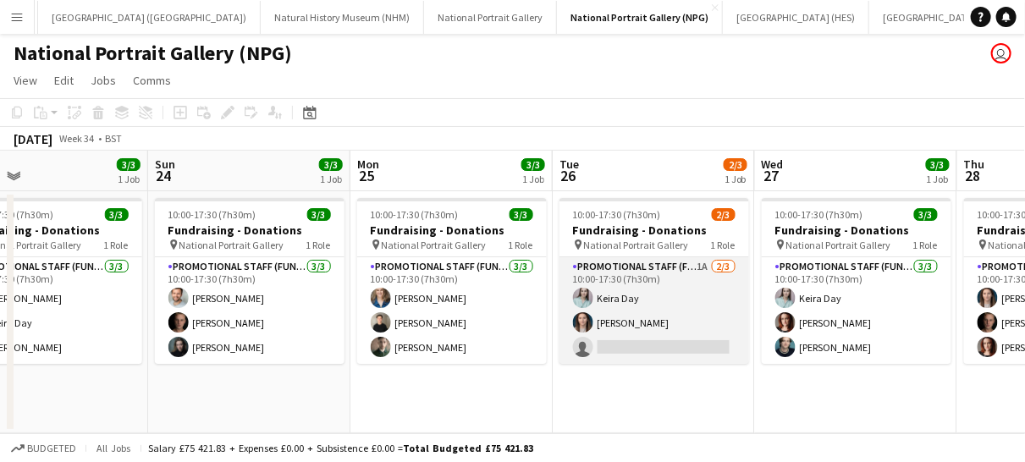
click at [665, 336] on app-card-role "Promotional Staff (Fundraiser) 1A [DATE] 10:00-17:30 (7h30m) Keira Day [PERSON_…" at bounding box center [655, 310] width 190 height 107
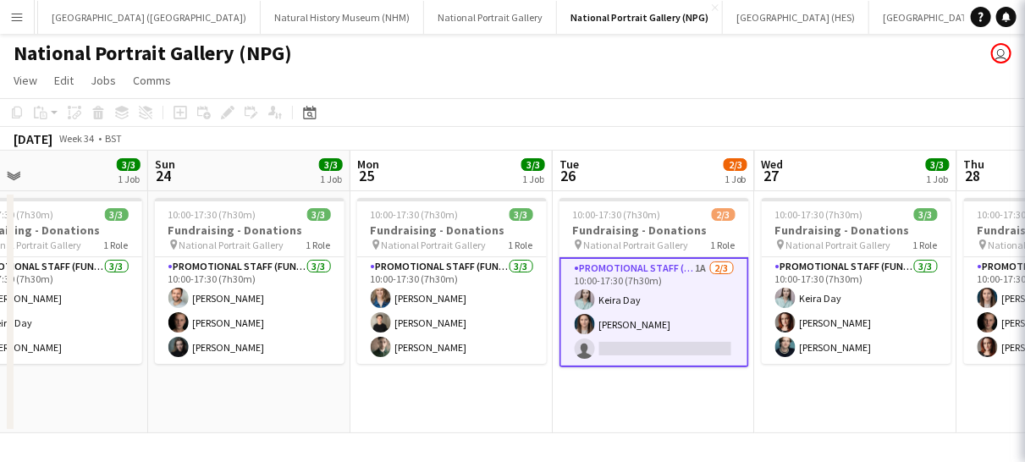
click at [665, 336] on app-card-role "Promotional Staff (Fundraiser) 1A [DATE] 10:00-17:30 (7h30m) Keira Day [PERSON_…" at bounding box center [655, 312] width 190 height 110
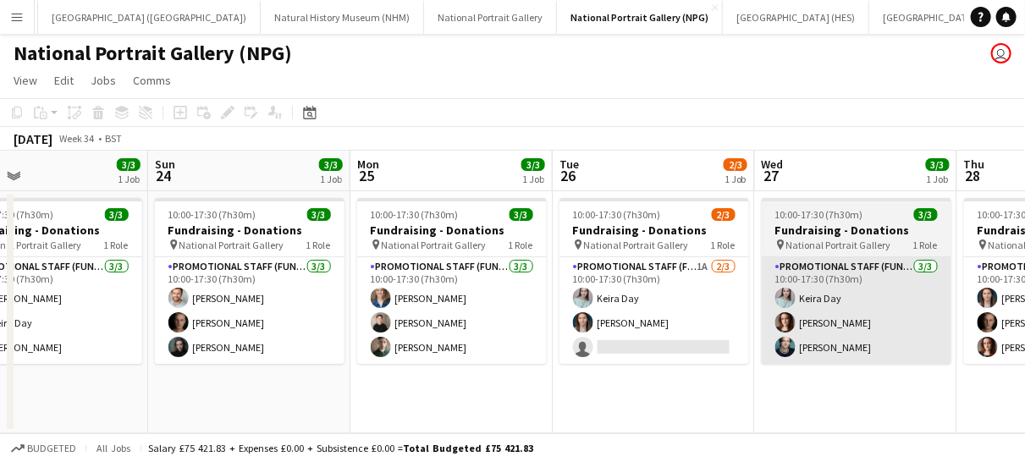
click at [667, 344] on app-card-role "Promotional Staff (Fundraiser) 1A [DATE] 10:00-17:30 (7h30m) Keira Day [PERSON_…" at bounding box center [655, 310] width 190 height 107
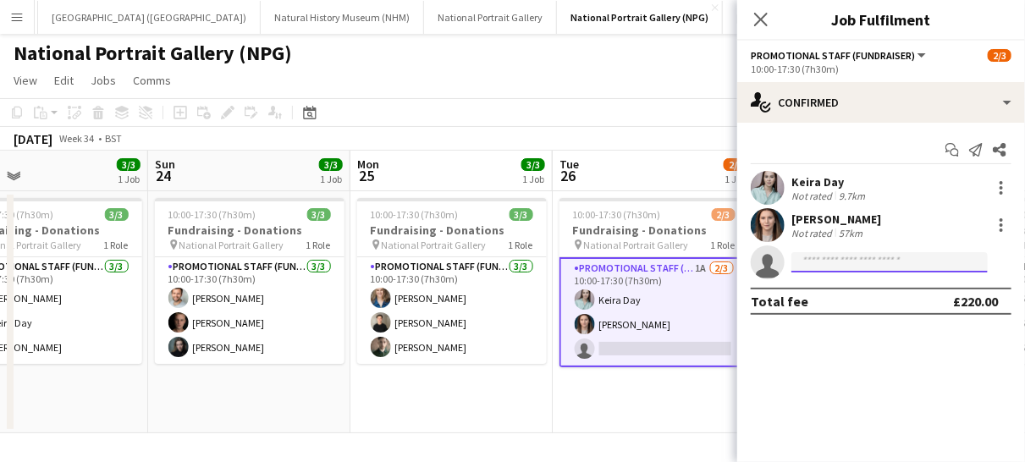
click at [859, 268] on input at bounding box center [890, 262] width 196 height 20
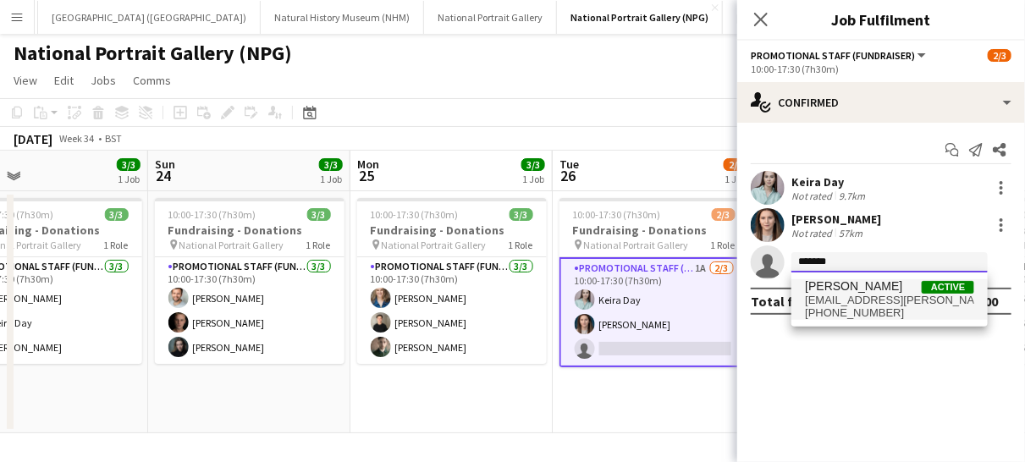
type input "*******"
click at [852, 301] on span "[EMAIL_ADDRESS][PERSON_NAME][DOMAIN_NAME]" at bounding box center [889, 301] width 169 height 14
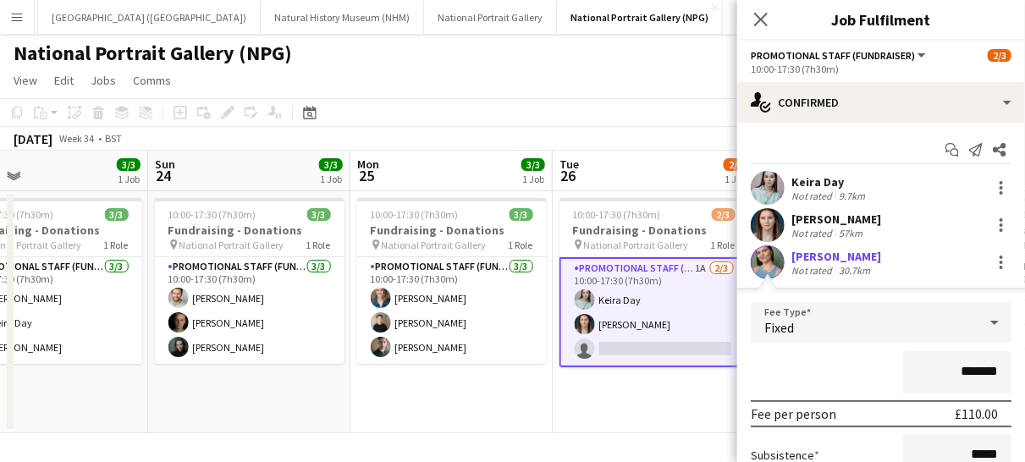
scroll to position [199, 0]
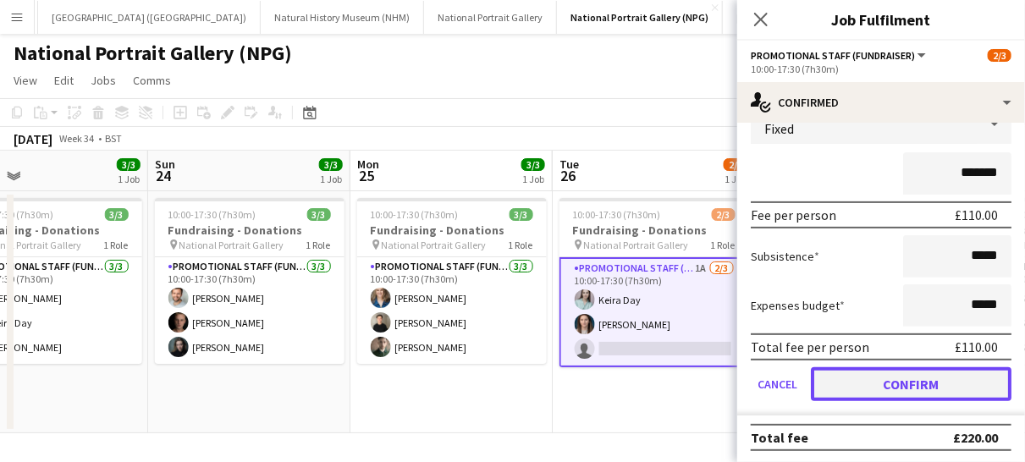
click at [871, 377] on button "Confirm" at bounding box center [911, 384] width 201 height 34
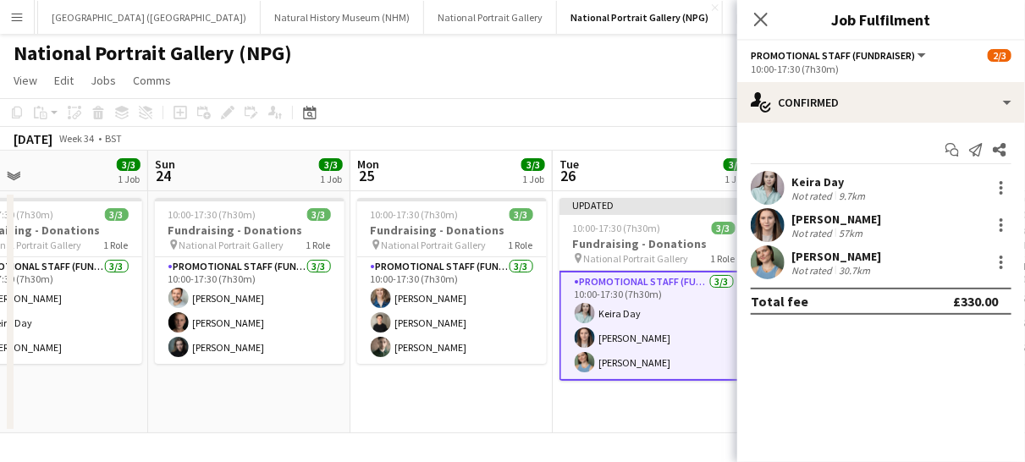
scroll to position [0, 0]
click at [762, 19] on icon at bounding box center [761, 19] width 16 height 16
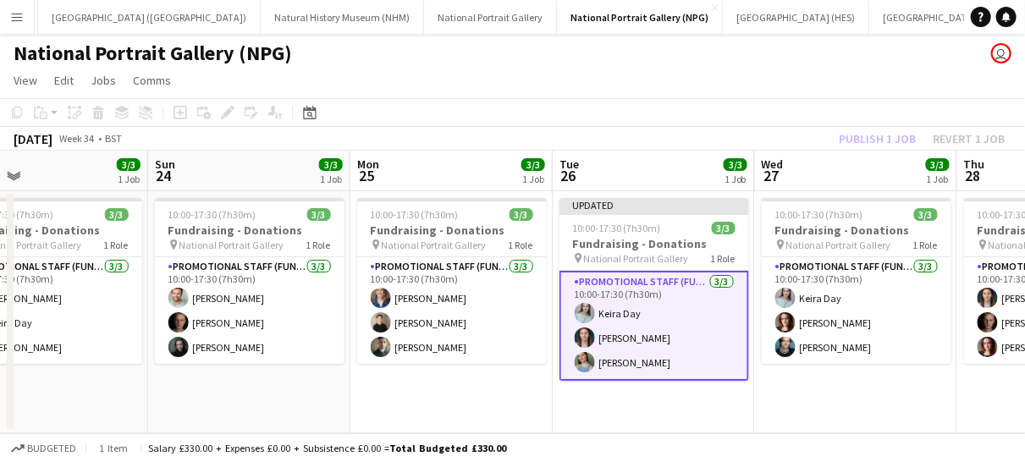
click at [674, 350] on app-card-role "Promotional Staff (Fundraiser) [DATE] 10:00-17:30 (7h30m) Keira Day [PERSON_NAM…" at bounding box center [655, 326] width 190 height 110
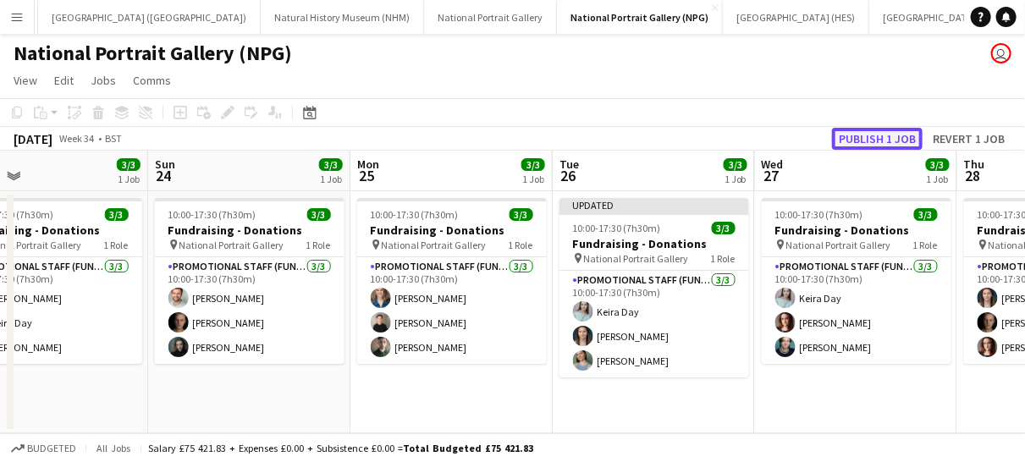
click at [875, 141] on button "Publish 1 job" at bounding box center [877, 139] width 91 height 22
